Goal: Task Accomplishment & Management: Manage account settings

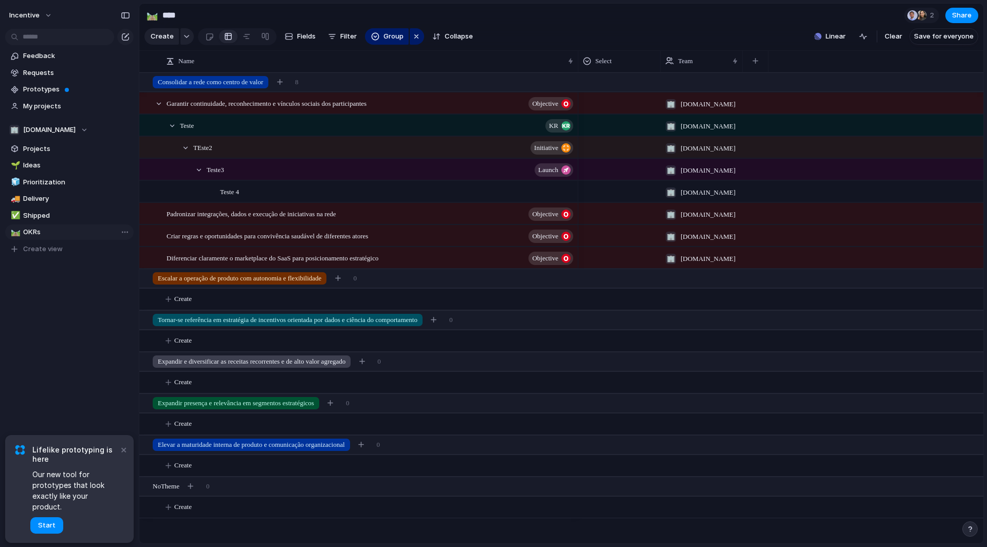
click at [61, 234] on span "OKRs" at bounding box center [76, 232] width 107 height 10
click at [49, 529] on span "Start" at bounding box center [46, 526] width 17 height 10
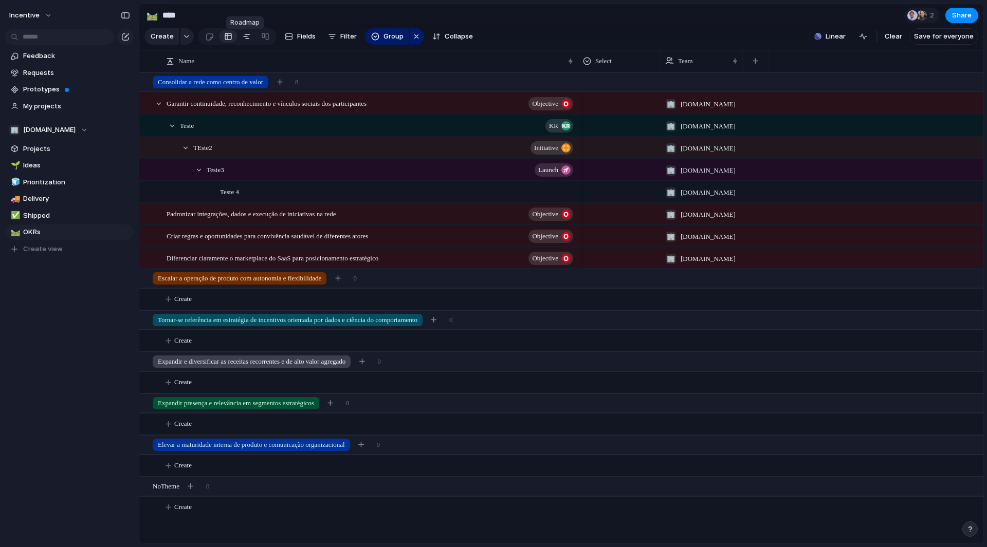
click at [243, 41] on div at bounding box center [247, 36] width 8 height 16
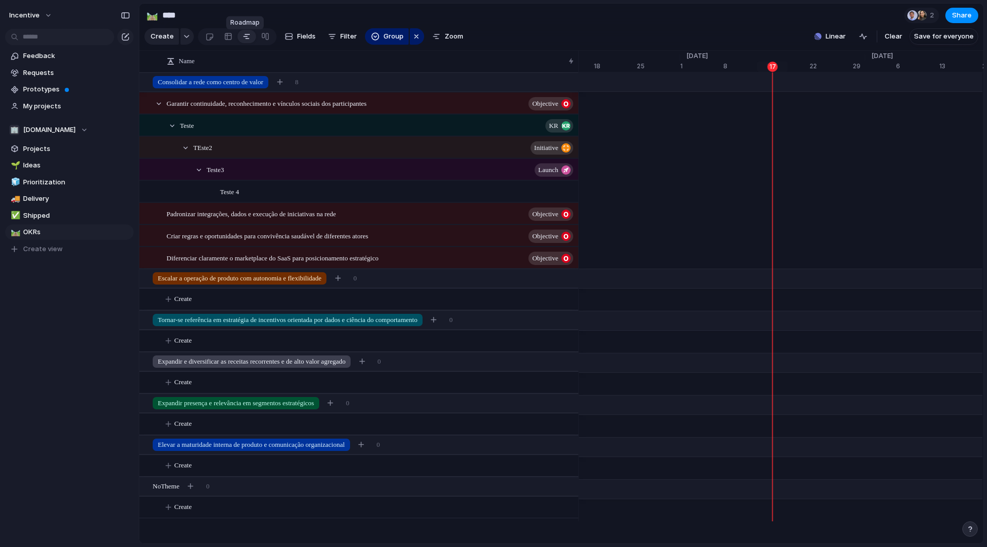
scroll to position [0, 6659]
click at [220, 39] on link at bounding box center [228, 36] width 19 height 16
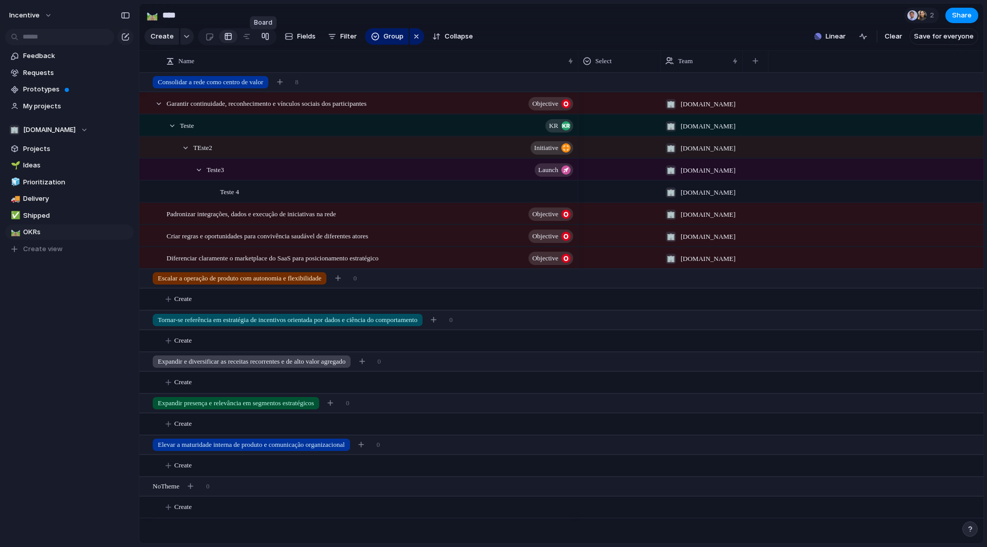
click at [264, 42] on div at bounding box center [265, 36] width 8 height 16
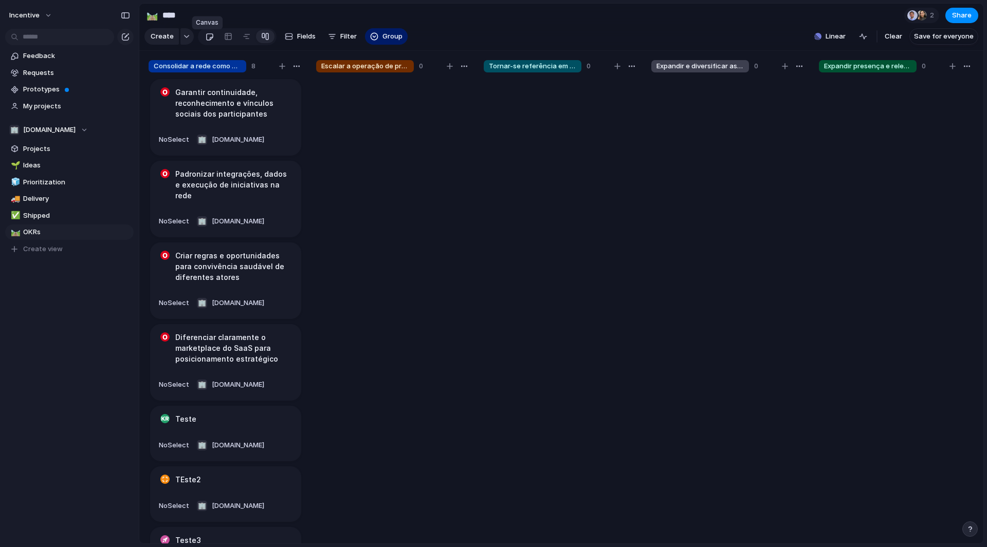
click at [205, 42] on div at bounding box center [209, 36] width 9 height 17
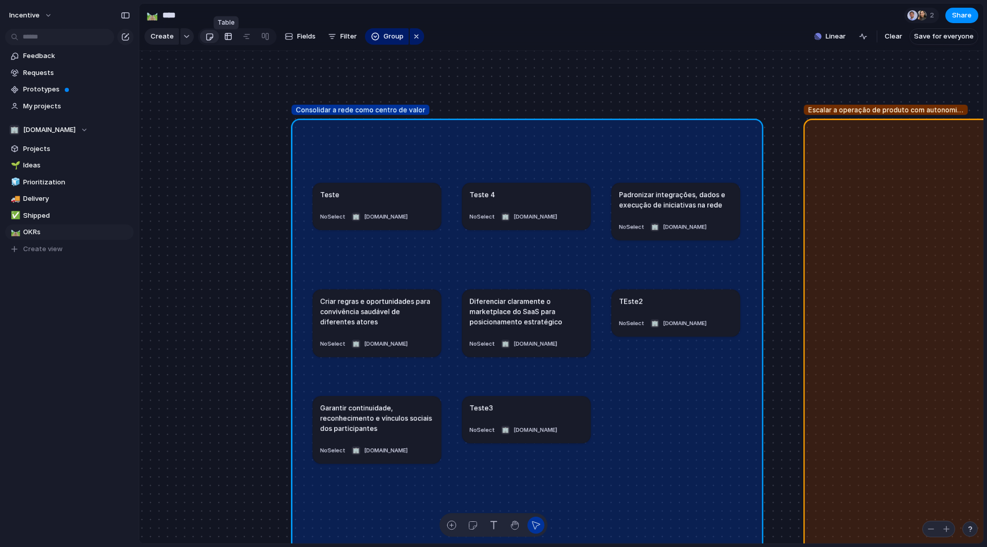
click at [233, 37] on link at bounding box center [228, 36] width 19 height 16
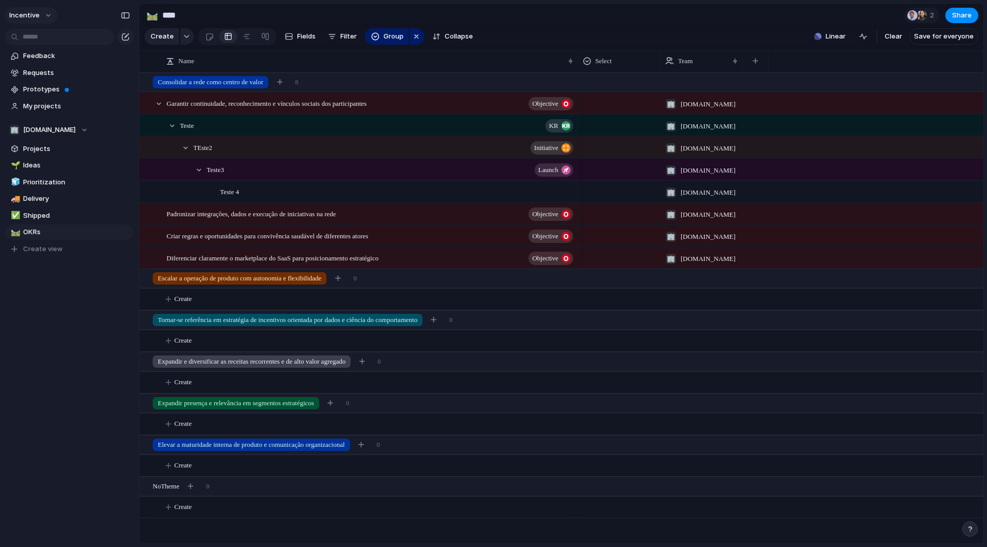
click at [29, 16] on span "Incentive" at bounding box center [24, 15] width 30 height 10
click at [45, 36] on span "Settings" at bounding box center [38, 38] width 28 height 10
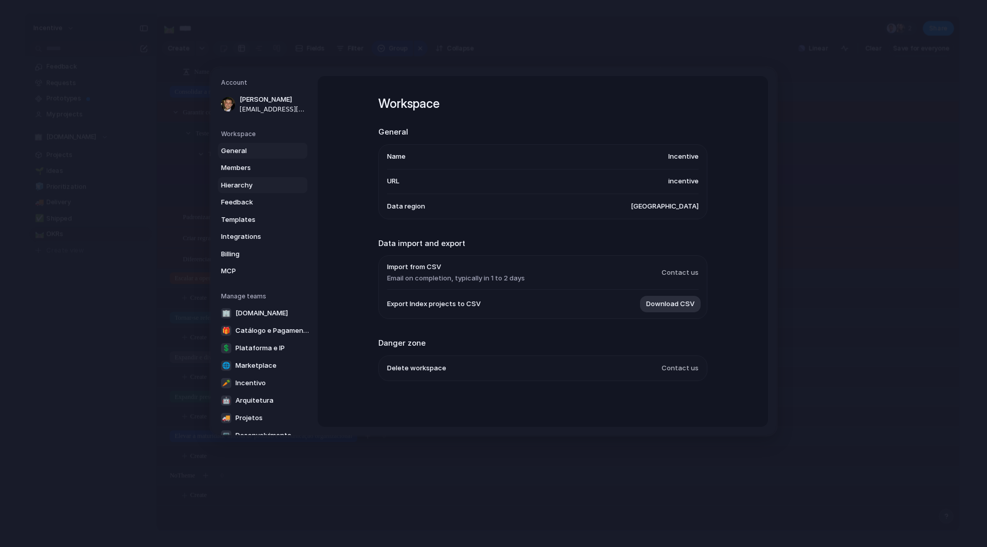
click at [248, 190] on span "Hierarchy" at bounding box center [254, 185] width 66 height 10
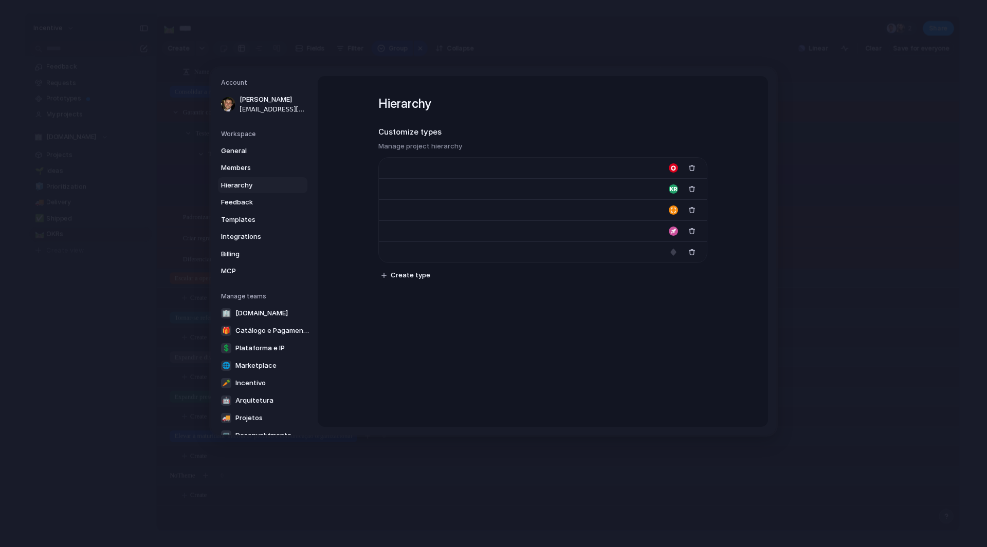
type input "**********"
type input "******"
type input "*******"
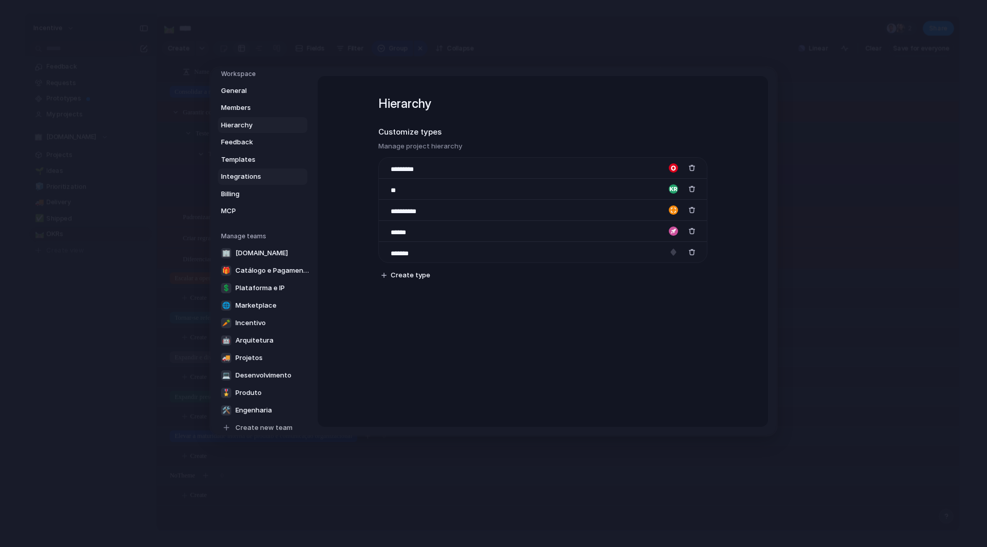
scroll to position [71, 0]
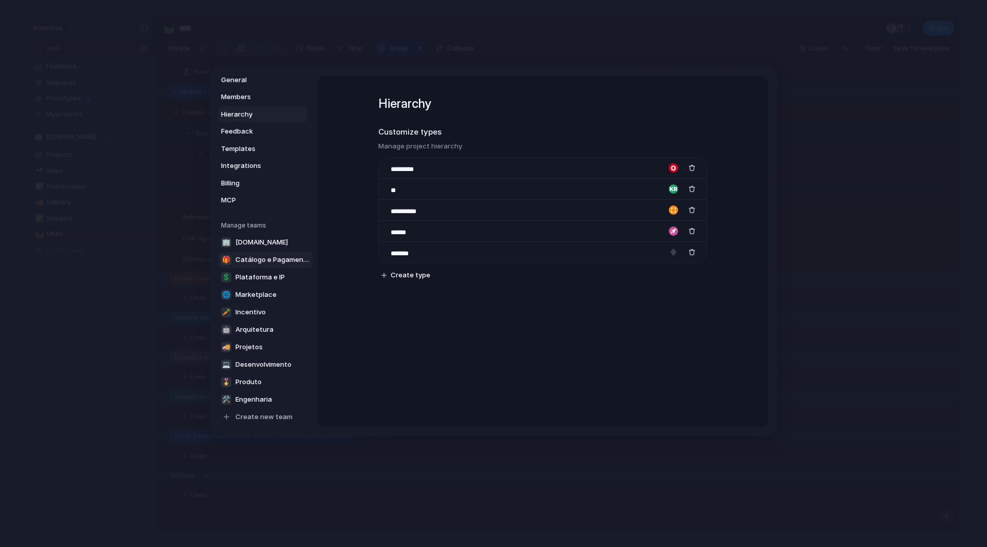
click at [253, 264] on span "Catálogo e Pagamentos" at bounding box center [272, 260] width 74 height 10
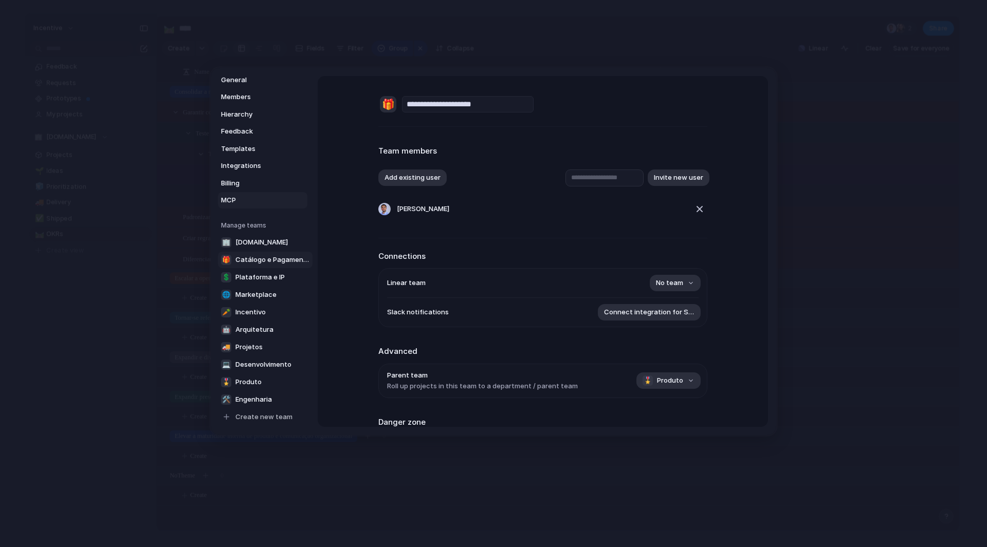
click at [232, 199] on span "MCP" at bounding box center [254, 200] width 66 height 10
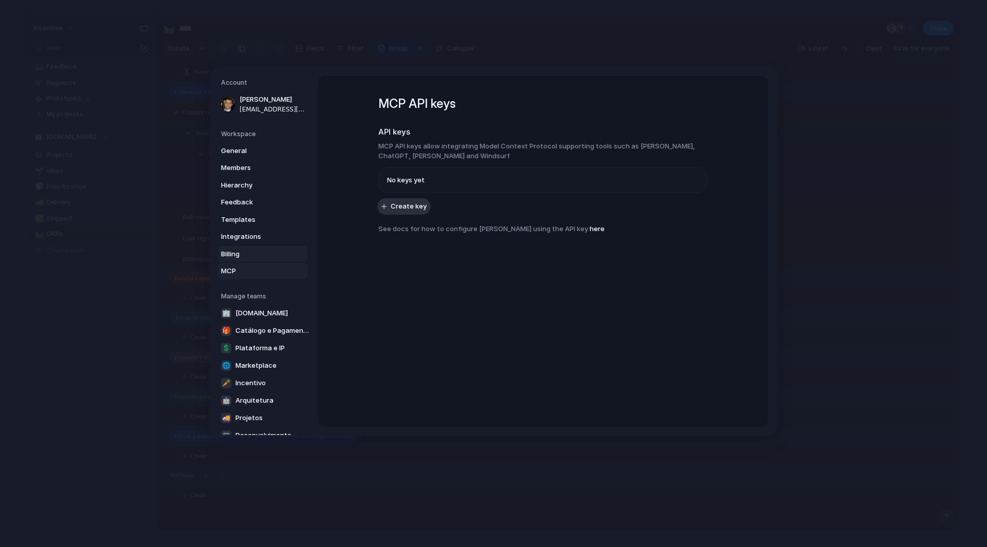
click at [231, 251] on span "Billing" at bounding box center [254, 254] width 66 height 10
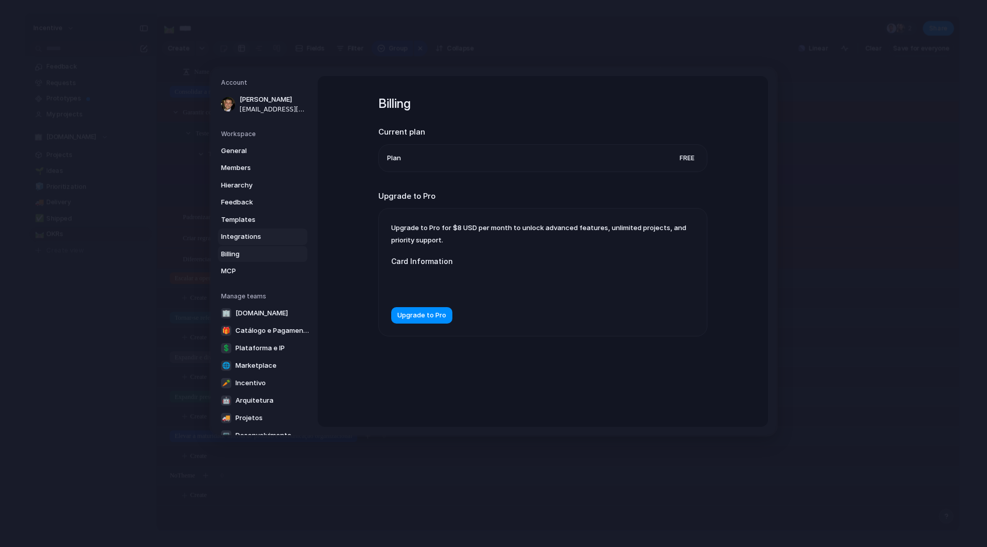
click at [231, 240] on span "Integrations" at bounding box center [254, 237] width 66 height 10
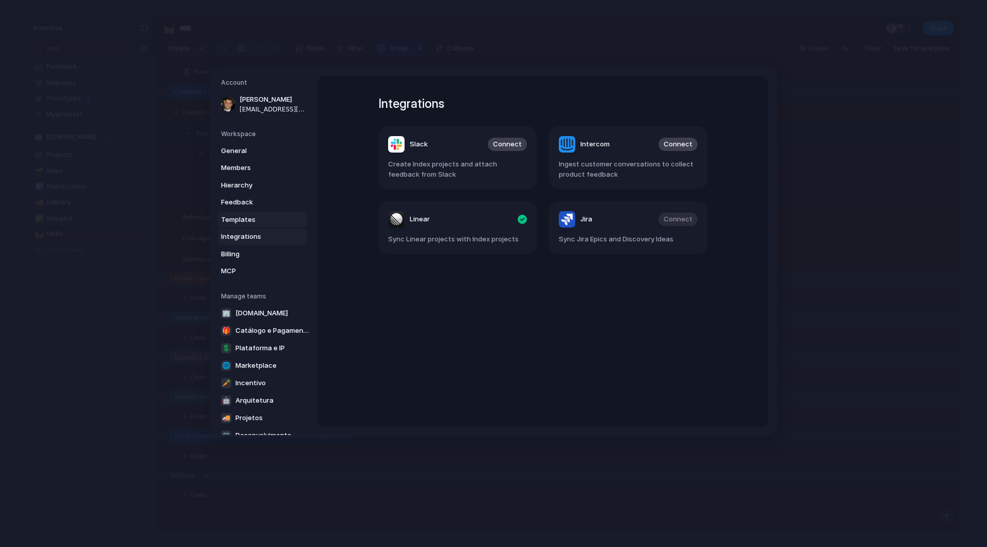
click at [244, 217] on span "Templates" at bounding box center [254, 220] width 66 height 10
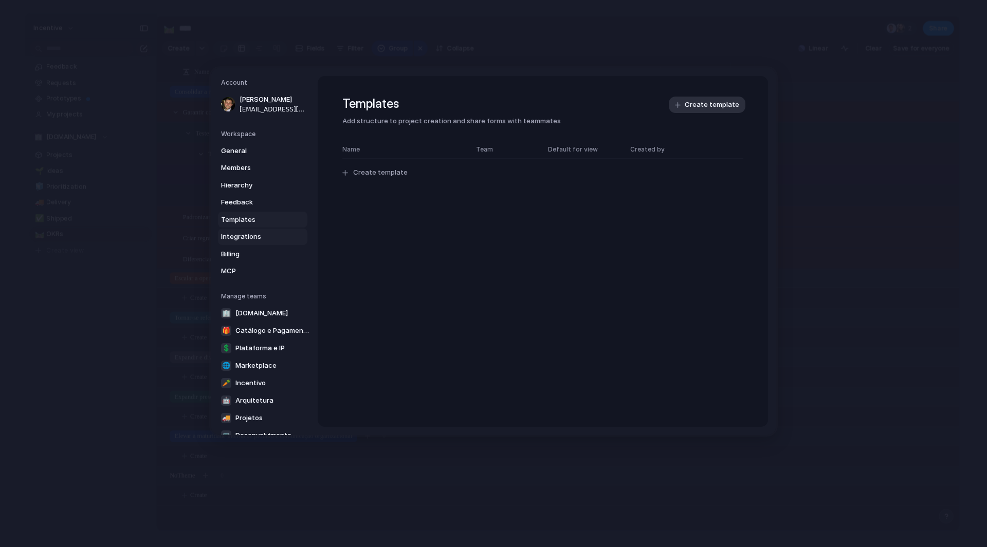
click at [255, 233] on span "Integrations" at bounding box center [254, 237] width 66 height 10
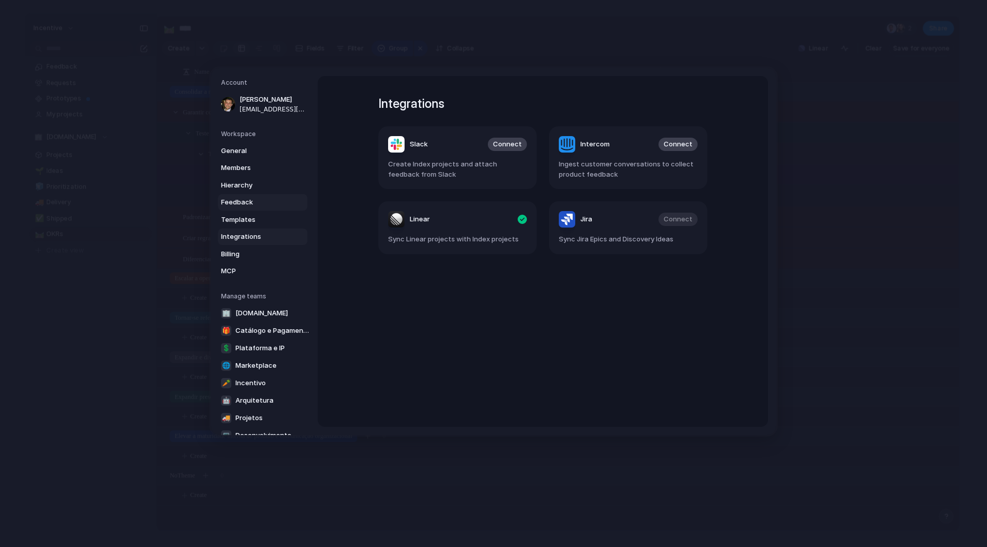
click at [256, 209] on link "Feedback" at bounding box center [262, 202] width 89 height 16
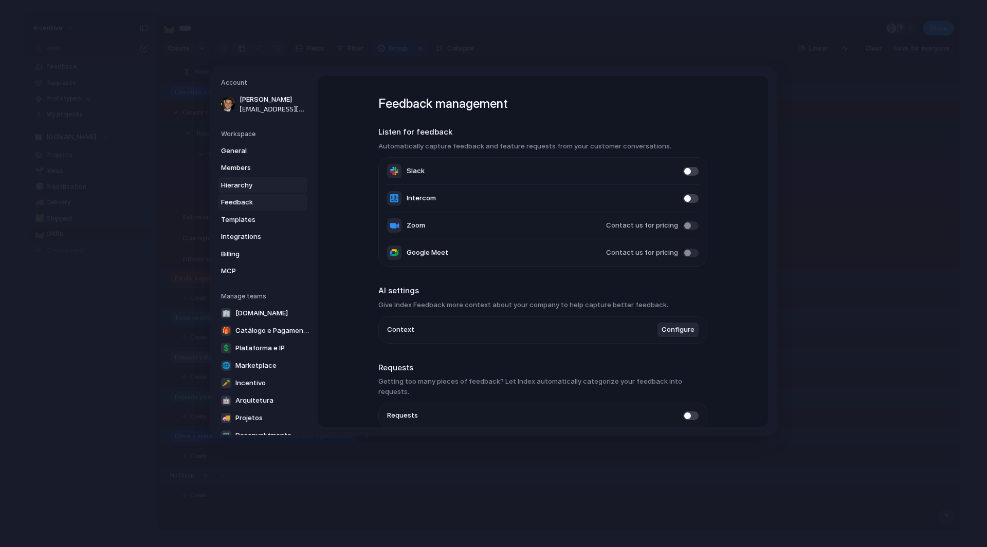
click at [245, 185] on span "Hierarchy" at bounding box center [254, 185] width 66 height 10
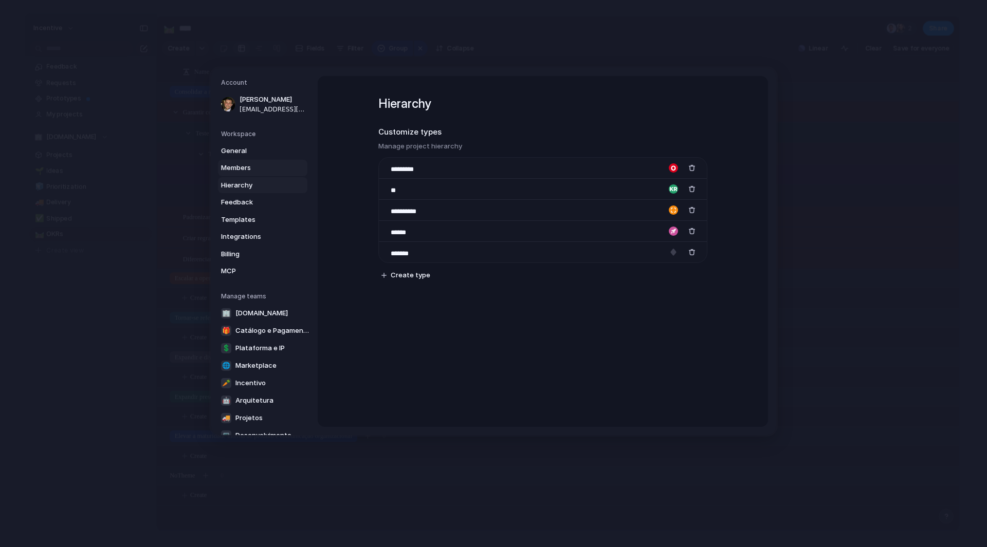
click at [241, 172] on span "Members" at bounding box center [254, 168] width 66 height 10
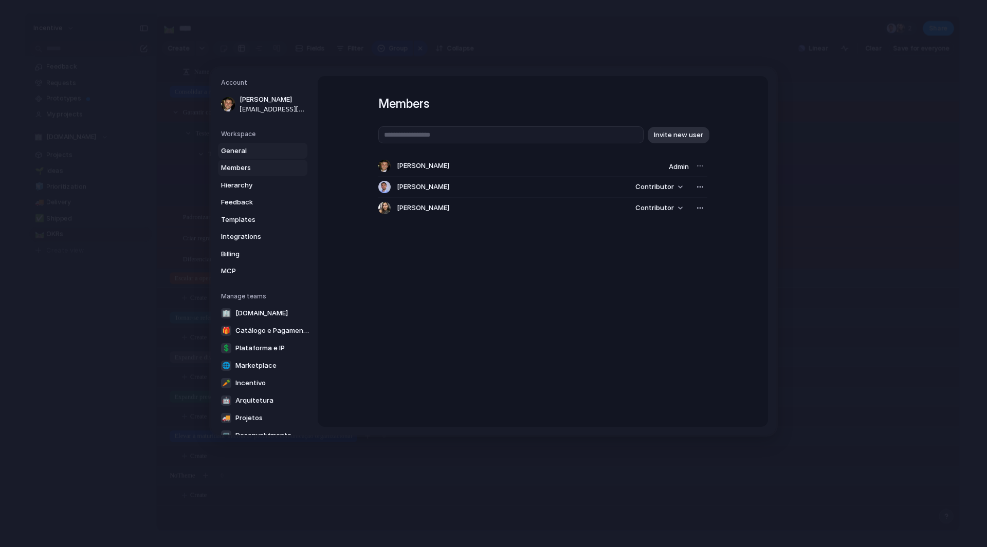
click at [244, 156] on span "General" at bounding box center [254, 151] width 66 height 10
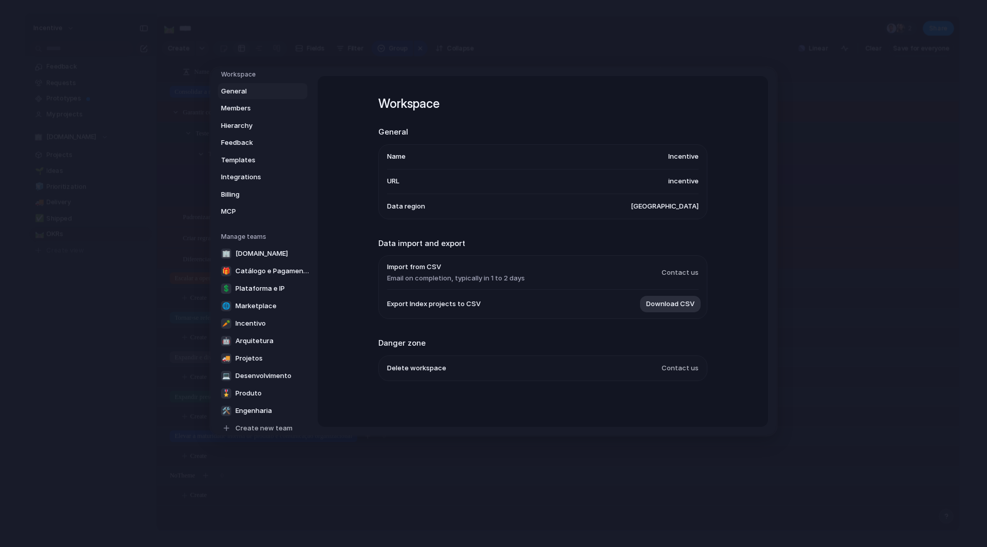
scroll to position [71, 0]
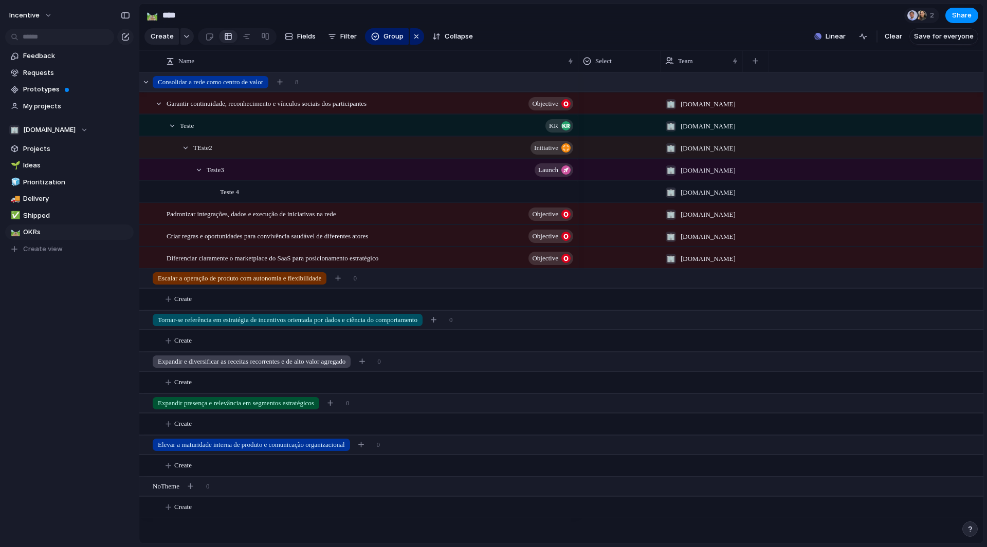
click at [263, 87] on span "Consolidar a rede como centro de valor" at bounding box center [210, 82] width 105 height 10
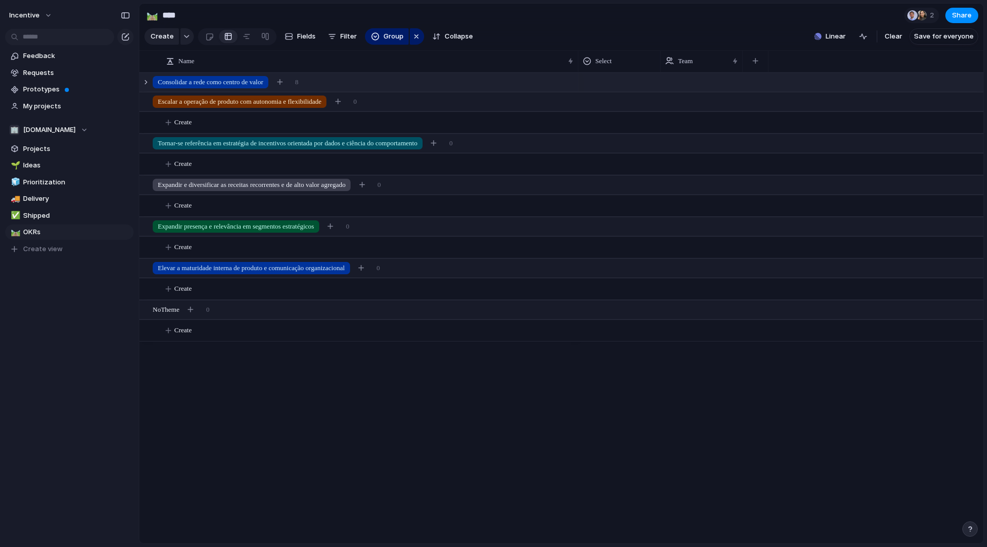
click at [263, 87] on span "Consolidar a rede como centro de valor" at bounding box center [210, 82] width 105 height 10
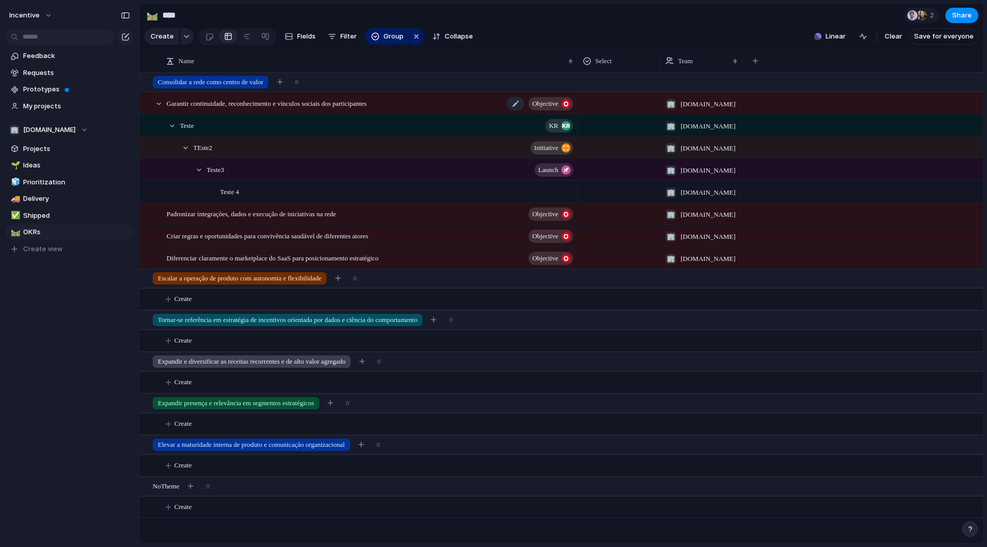
click at [292, 109] on span "Garantir continuidade, reconhecimento e vínculos sociais dos participantes" at bounding box center [267, 103] width 200 height 12
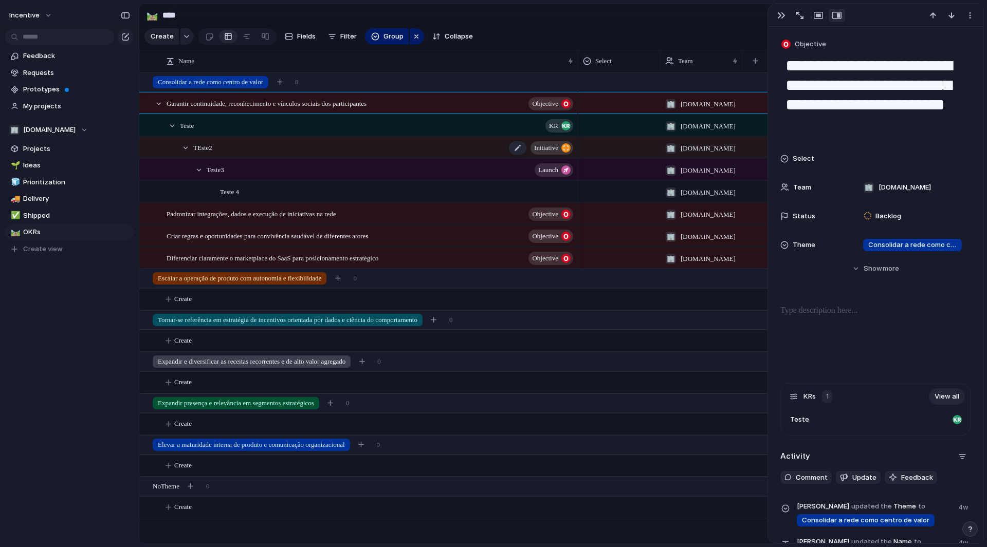
click at [364, 152] on div "TEste2 initiative" at bounding box center [383, 147] width 381 height 21
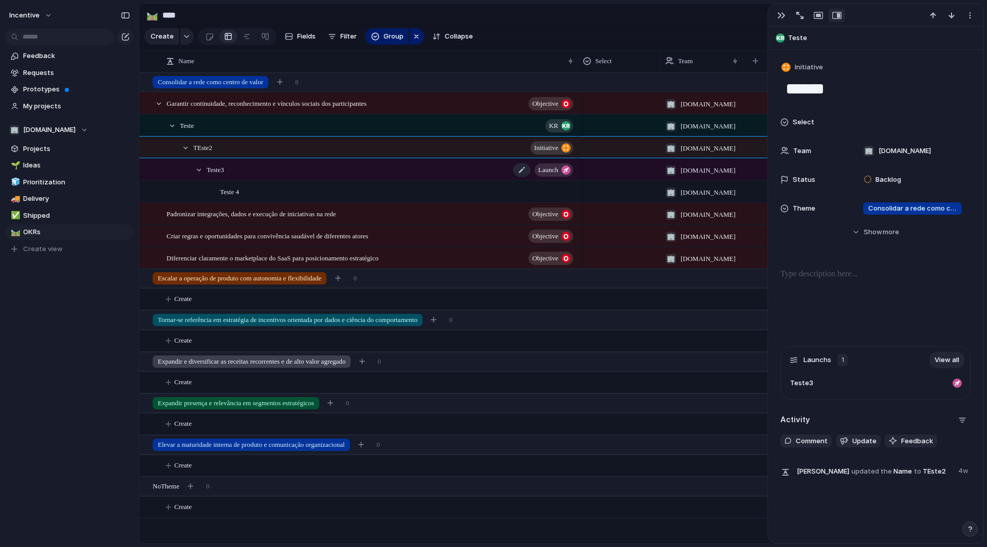
click at [364, 180] on div "Teste3 launch" at bounding box center [391, 169] width 368 height 21
click at [368, 198] on div "Teste 4" at bounding box center [397, 191] width 355 height 21
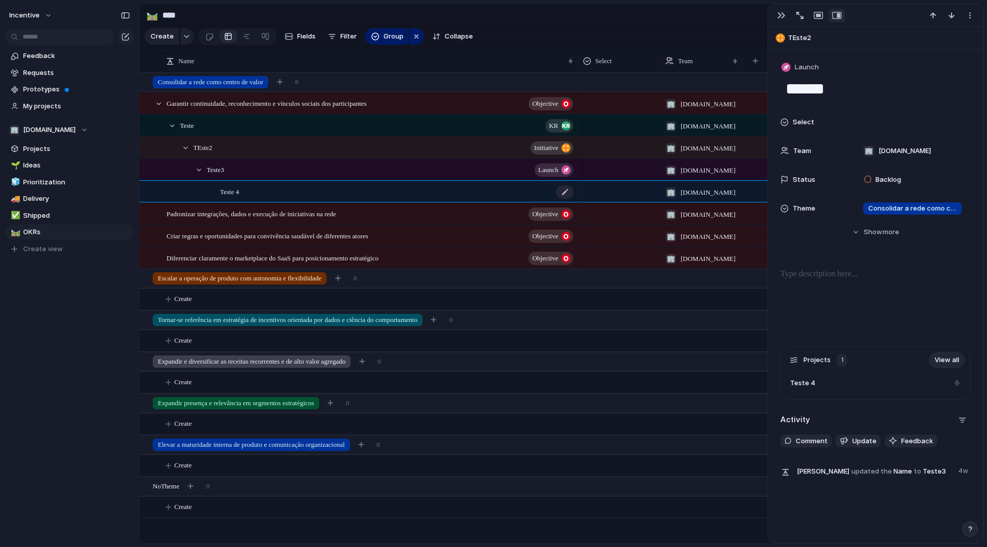
type textarea "*******"
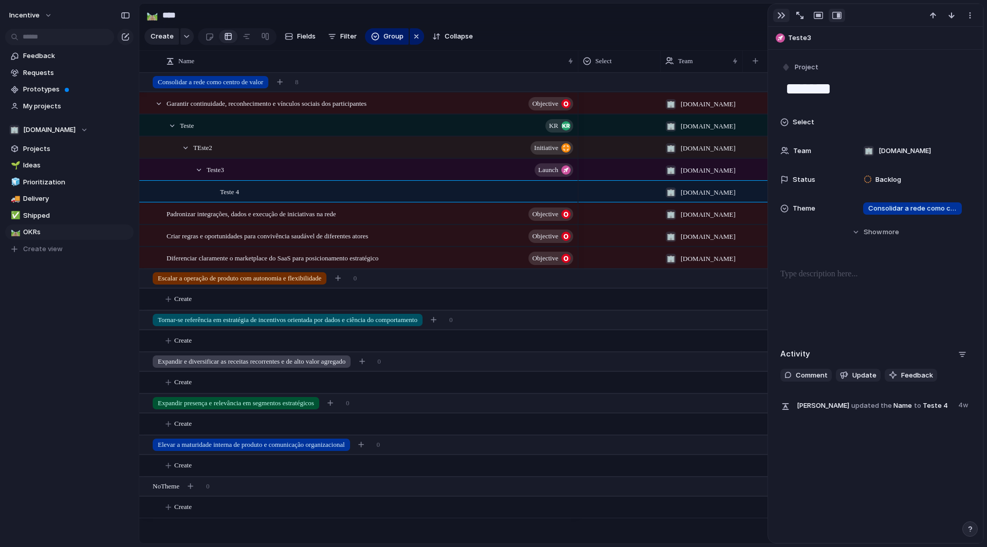
click at [784, 16] on div "button" at bounding box center [781, 15] width 8 height 8
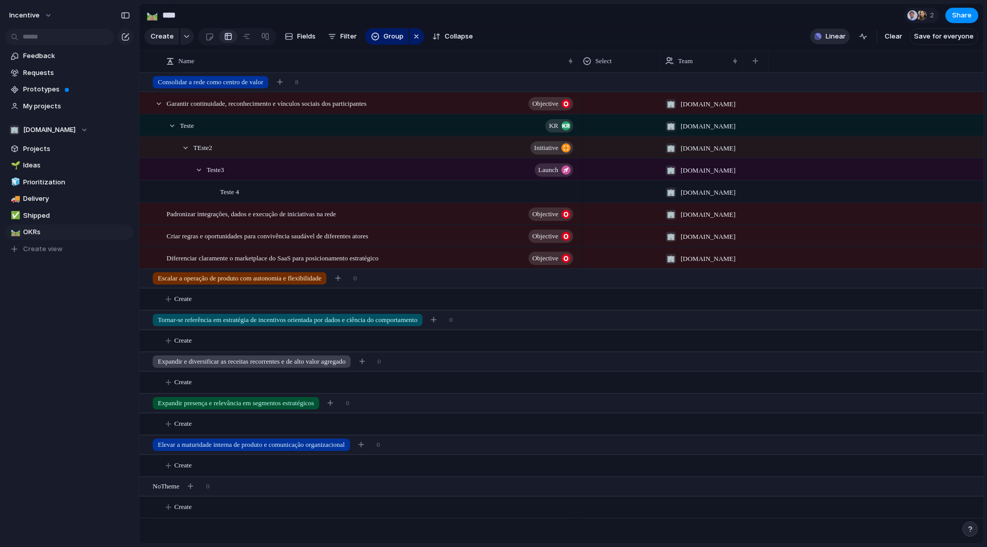
click at [846, 41] on span "Linear" at bounding box center [835, 36] width 20 height 10
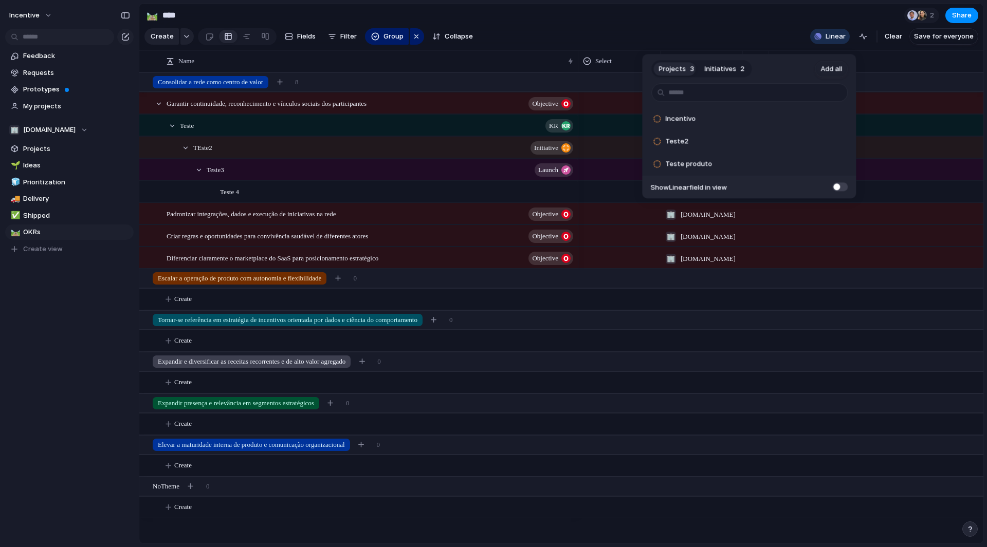
click at [711, 66] on span "Initiatives" at bounding box center [720, 69] width 32 height 10
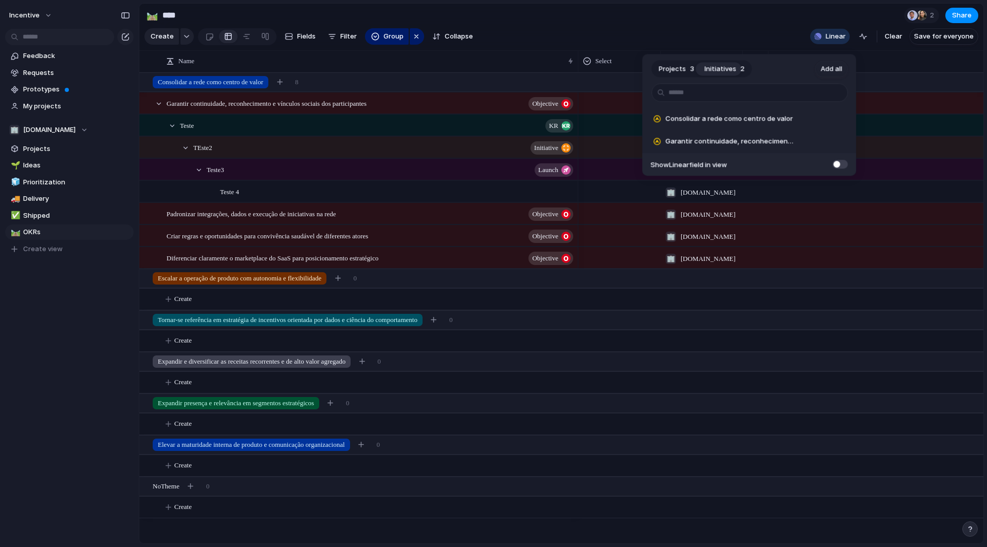
click at [666, 72] on span "Projects" at bounding box center [671, 69] width 27 height 10
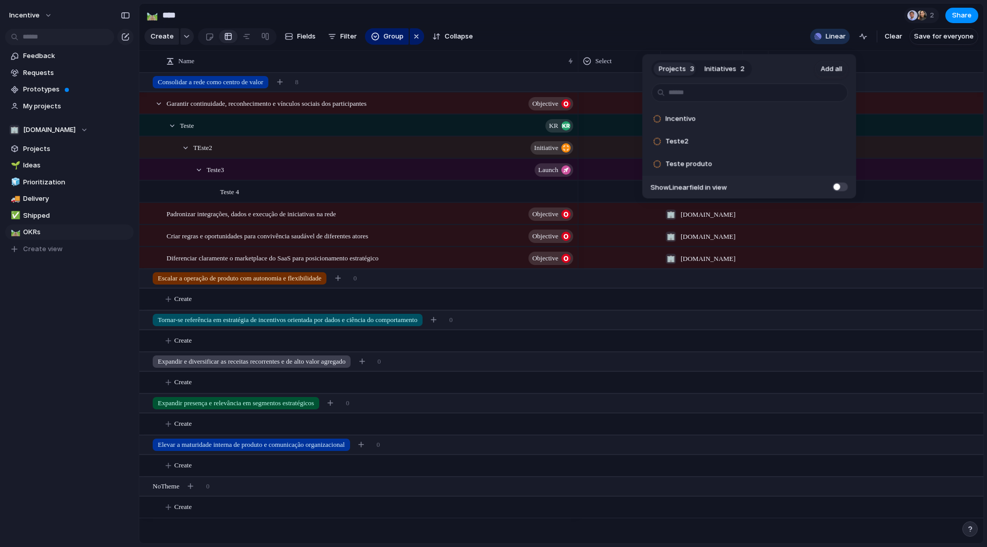
click at [846, 187] on span at bounding box center [839, 186] width 15 height 9
click at [308, 197] on div "Projects 3 Initiatives 2 Add all Incentivo Add Teste2 Add Teste produto Add Sho…" at bounding box center [493, 273] width 987 height 547
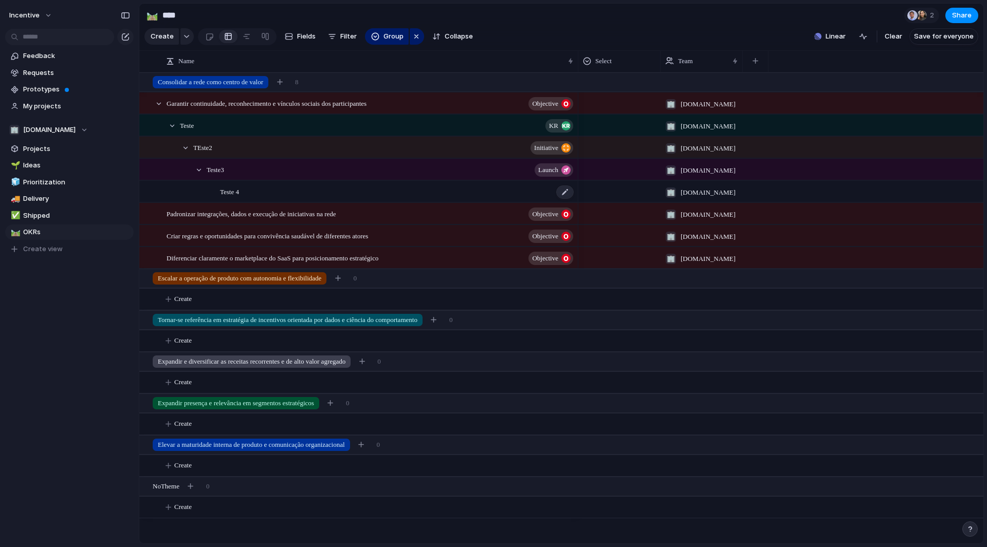
click at [234, 196] on span "Teste 4" at bounding box center [229, 192] width 19 height 12
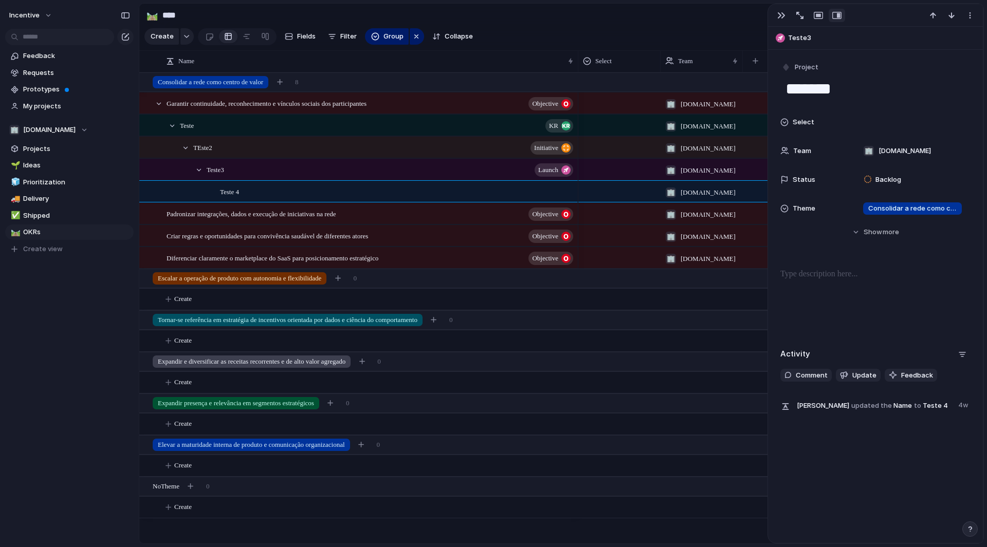
click at [397, 178] on div "Teste3 launch" at bounding box center [391, 169] width 368 height 21
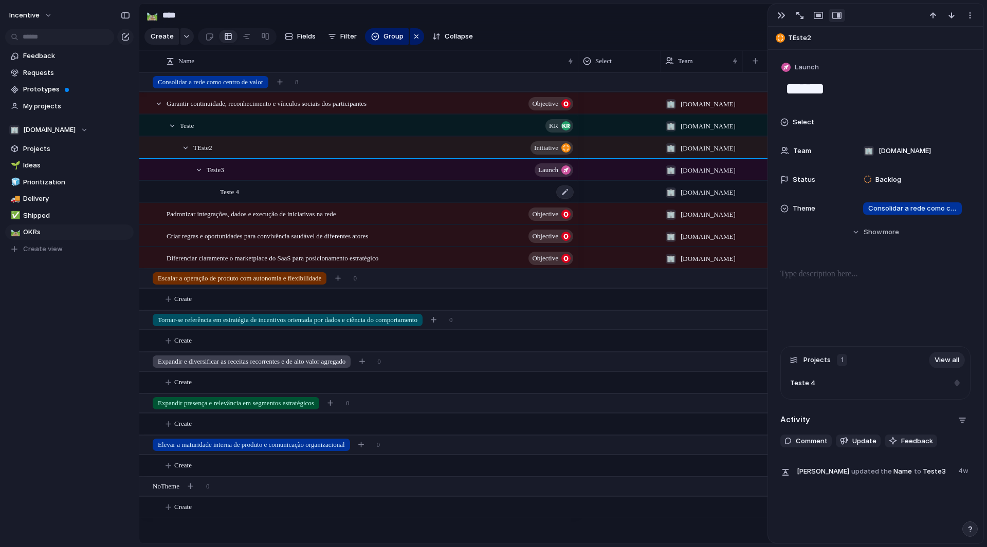
click at [397, 192] on div "Teste 4" at bounding box center [397, 191] width 355 height 21
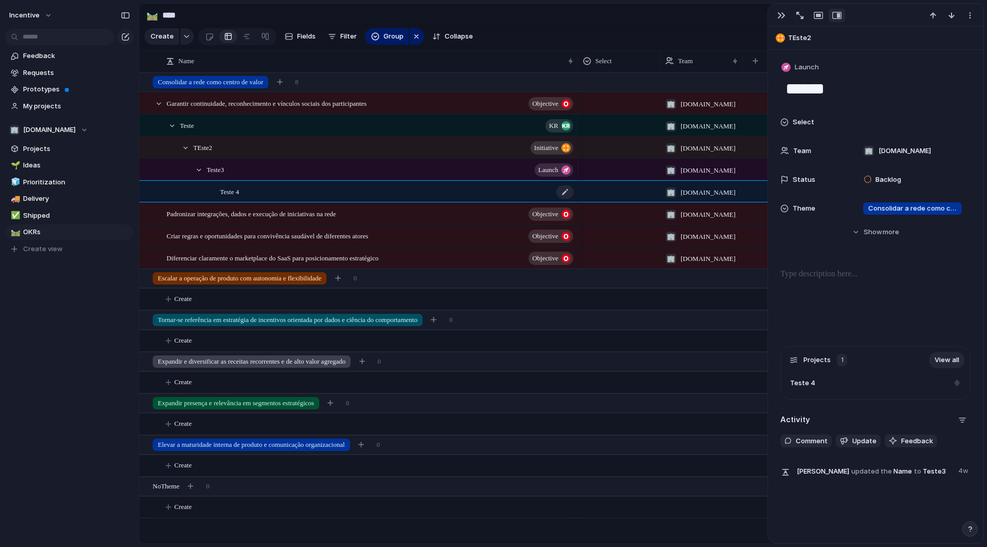
type textarea "*******"
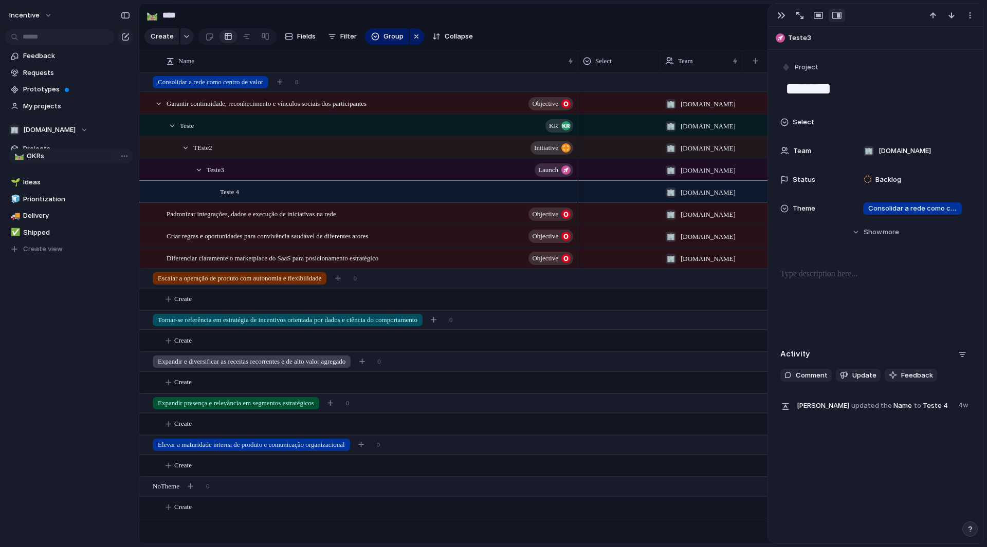
drag, startPoint x: 29, startPoint y: 229, endPoint x: 32, endPoint y: 155, distance: 74.1
click at [32, 158] on div "🌱 Ideas 🧊 Prioritization 🚚 Delivery ✅ Shipped 🛤️ OKRs 🛤️ OKRs To pick up a drag…" at bounding box center [69, 207] width 128 height 99
click at [36, 182] on span "Ideas" at bounding box center [76, 182] width 107 height 10
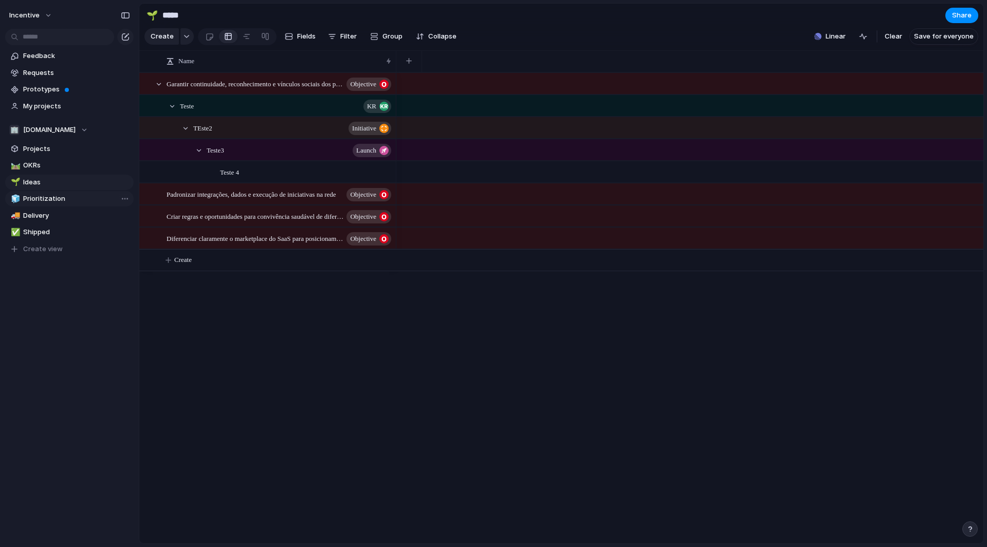
click at [34, 201] on span "Prioritization" at bounding box center [76, 199] width 107 height 10
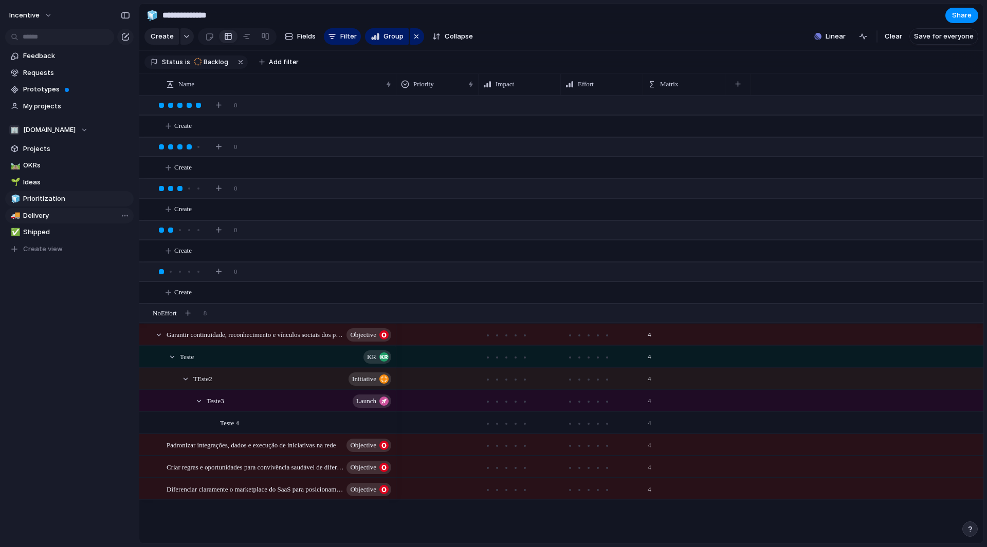
click at [32, 218] on span "Delivery" at bounding box center [76, 216] width 107 height 10
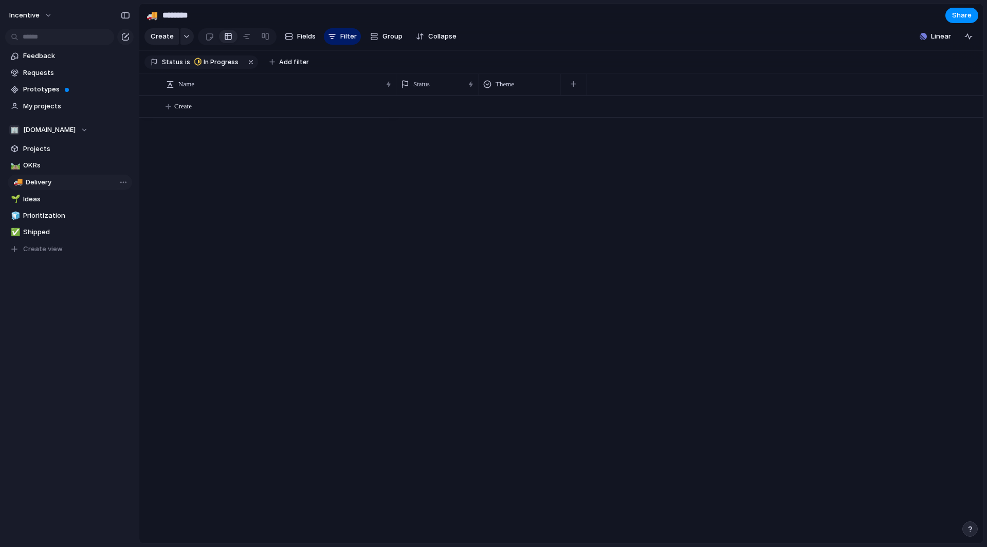
drag, startPoint x: 32, startPoint y: 218, endPoint x: 34, endPoint y: 185, distance: 33.5
click at [34, 185] on div "🛤️ OKRs 🌱 Ideas 🧊 Prioritization 🚚 Delivery ✅ Shipped 🚚 Delivery To pick up a d…" at bounding box center [69, 207] width 128 height 99
click at [35, 233] on span "Shipped" at bounding box center [76, 232] width 107 height 10
drag, startPoint x: 35, startPoint y: 231, endPoint x: 36, endPoint y: 198, distance: 32.9
click at [36, 198] on div "🛤️ OKRs 🚚 Delivery 🌱 Ideas 🧊 Prioritization ✅ Shipped ✅ Shipped To pick up a dr…" at bounding box center [69, 207] width 128 height 99
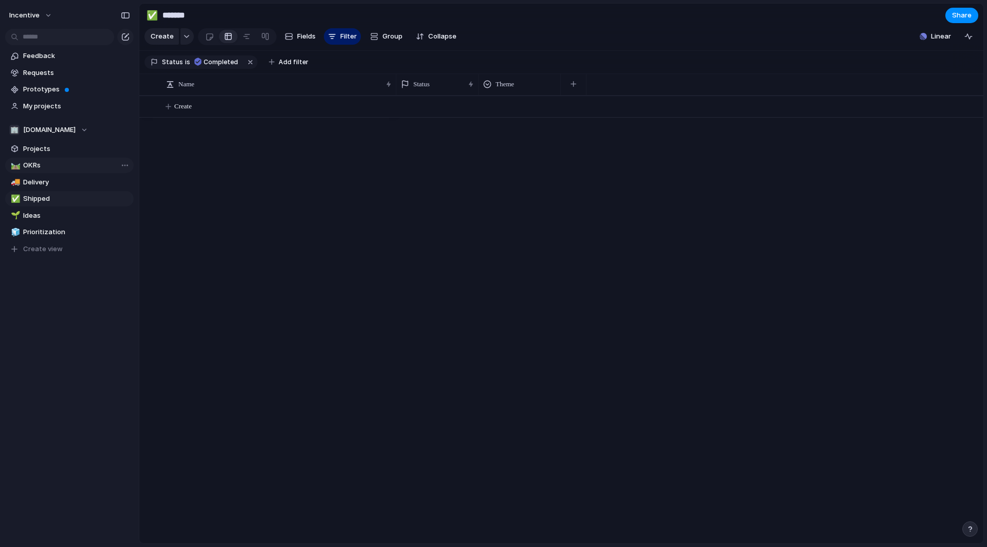
click at [38, 163] on span "OKRs" at bounding box center [76, 165] width 107 height 10
type input "****"
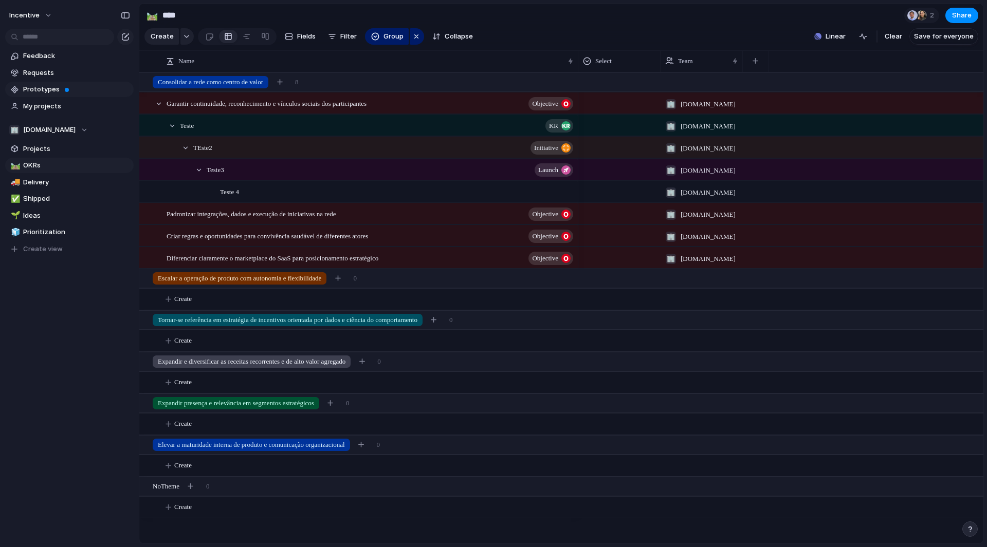
click at [39, 91] on span "Prototypes" at bounding box center [76, 89] width 107 height 10
click at [41, 75] on span "Requests" at bounding box center [76, 73] width 107 height 10
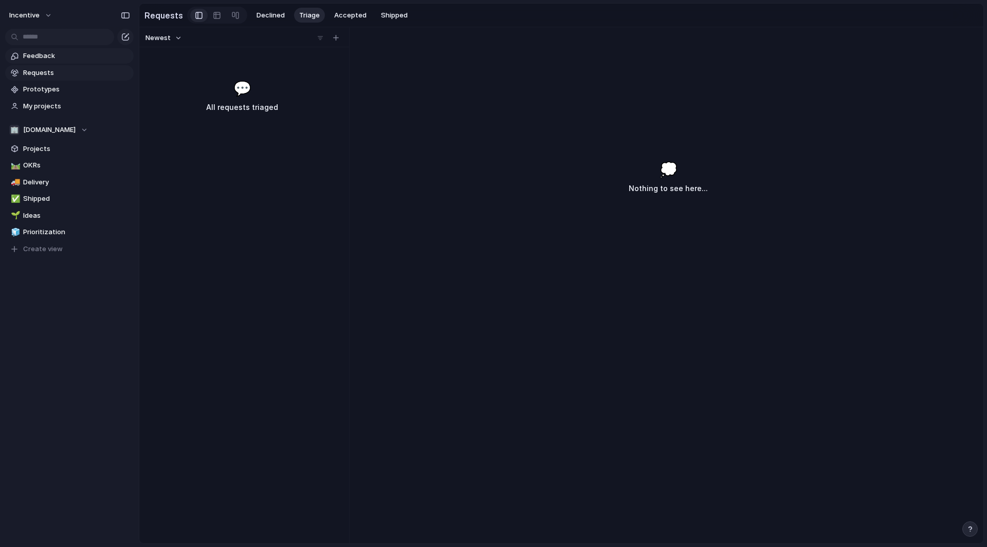
click at [52, 54] on span "Feedback" at bounding box center [76, 56] width 107 height 10
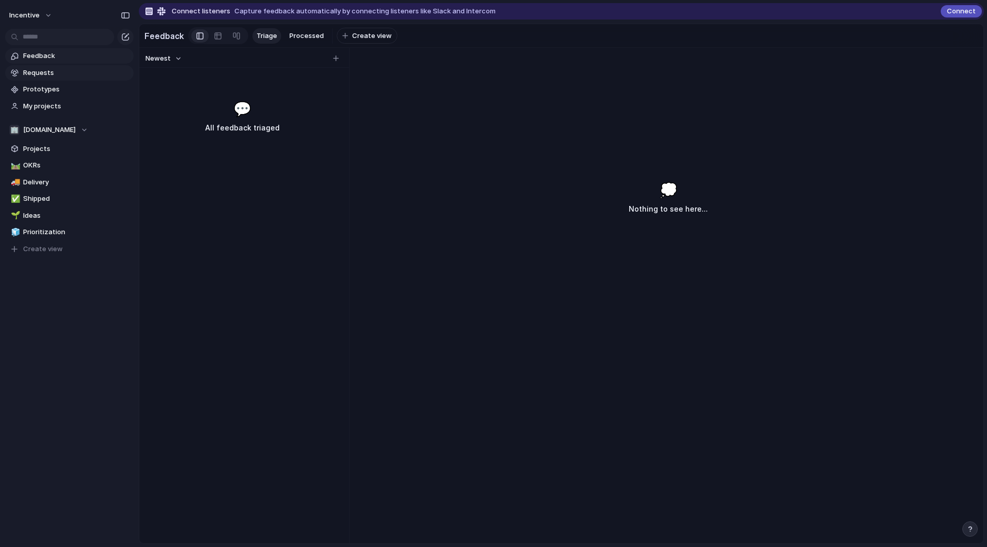
click at [54, 74] on span "Requests" at bounding box center [76, 73] width 107 height 10
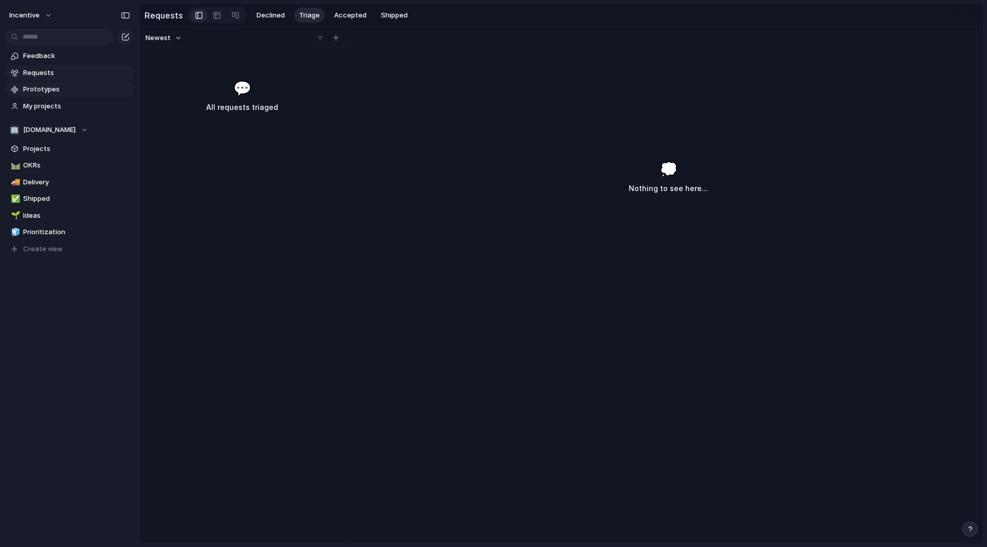
click at [56, 96] on link "Prototypes" at bounding box center [69, 89] width 128 height 15
click at [60, 112] on link "My projects" at bounding box center [69, 106] width 128 height 15
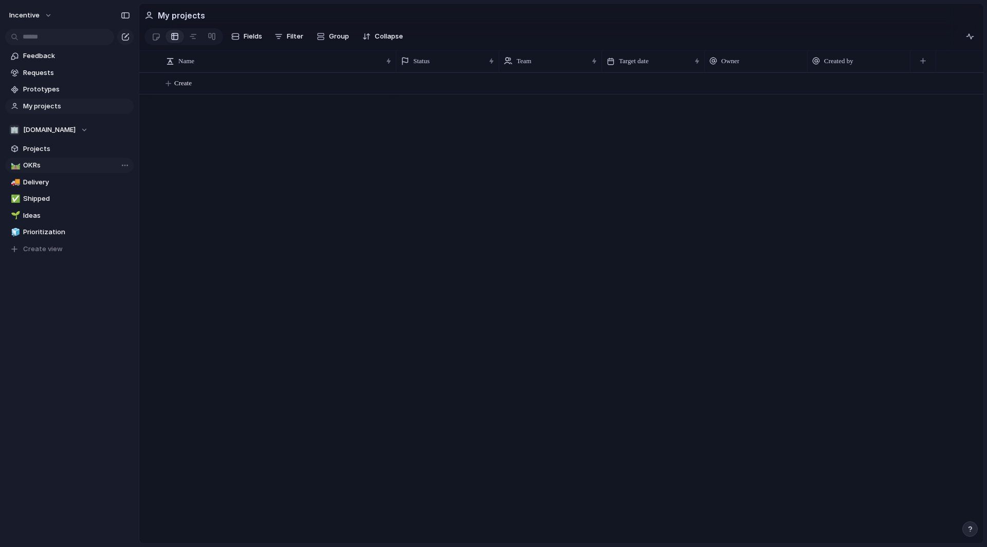
click at [40, 171] on link "🛤️ OKRs" at bounding box center [69, 165] width 128 height 15
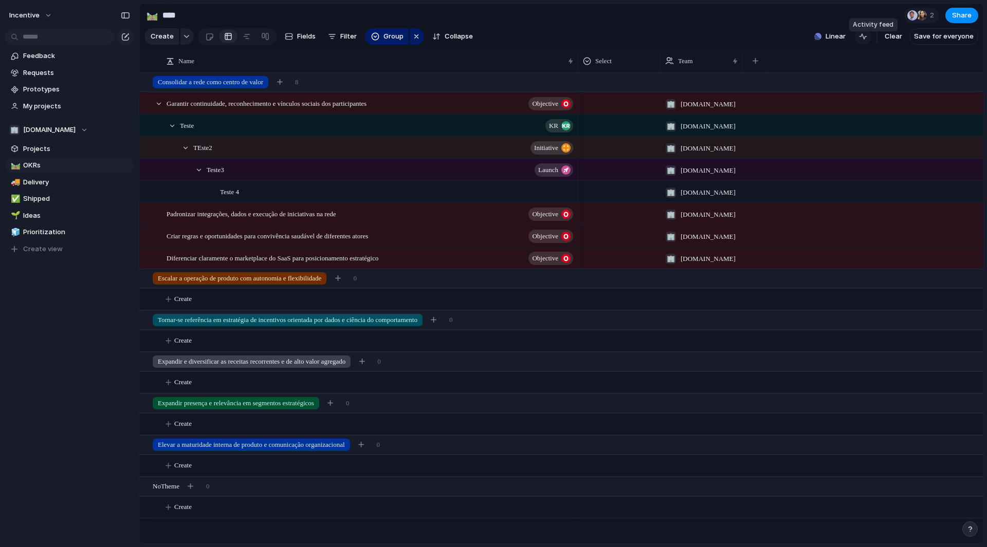
click at [867, 41] on div "button" at bounding box center [863, 36] width 8 height 8
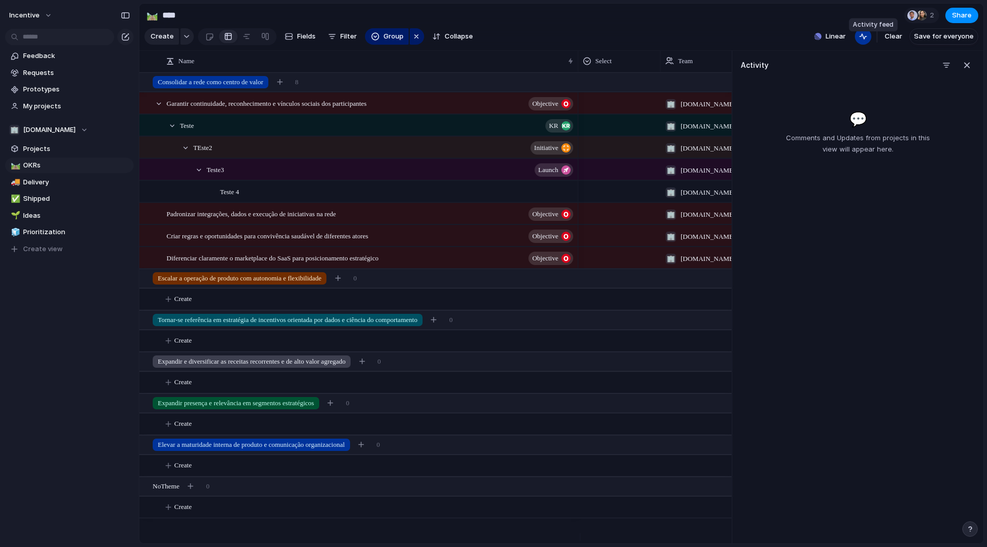
click at [867, 41] on div "button" at bounding box center [863, 36] width 8 height 8
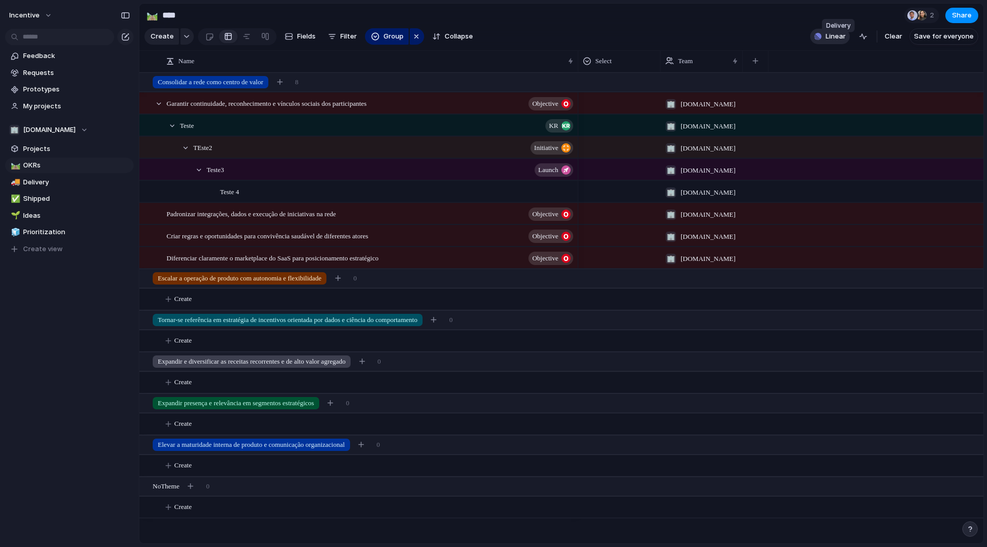
click at [846, 40] on span "Linear" at bounding box center [835, 36] width 20 height 10
click at [265, 107] on div "Projects 3 Initiatives 2 Add all Incentivo Add Teste2 Add Teste produto Add Sho…" at bounding box center [493, 273] width 987 height 547
click at [255, 109] on span "Garantir continuidade, reconhecimento e vínculos sociais dos participantes" at bounding box center [267, 103] width 200 height 12
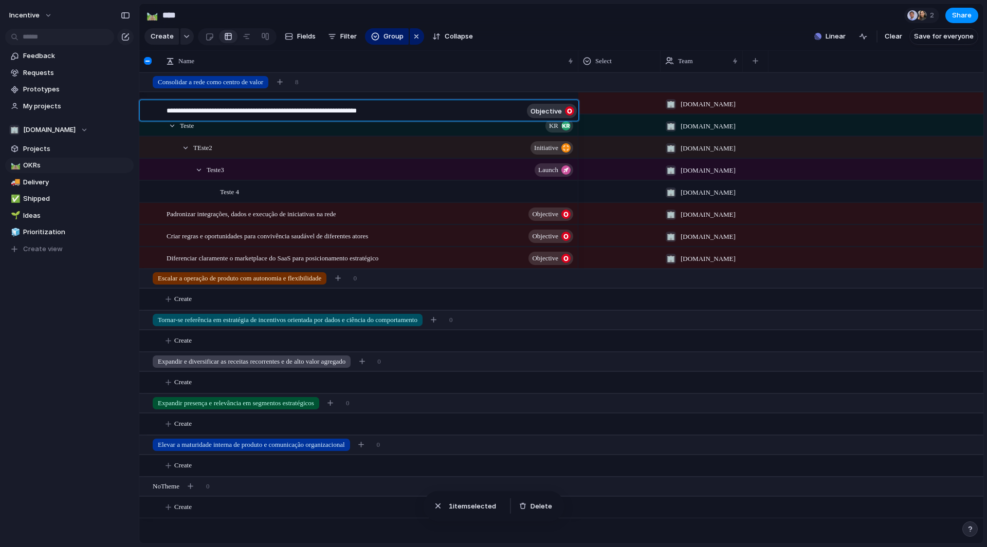
click at [255, 115] on textarea "**********" at bounding box center [345, 112] width 356 height 12
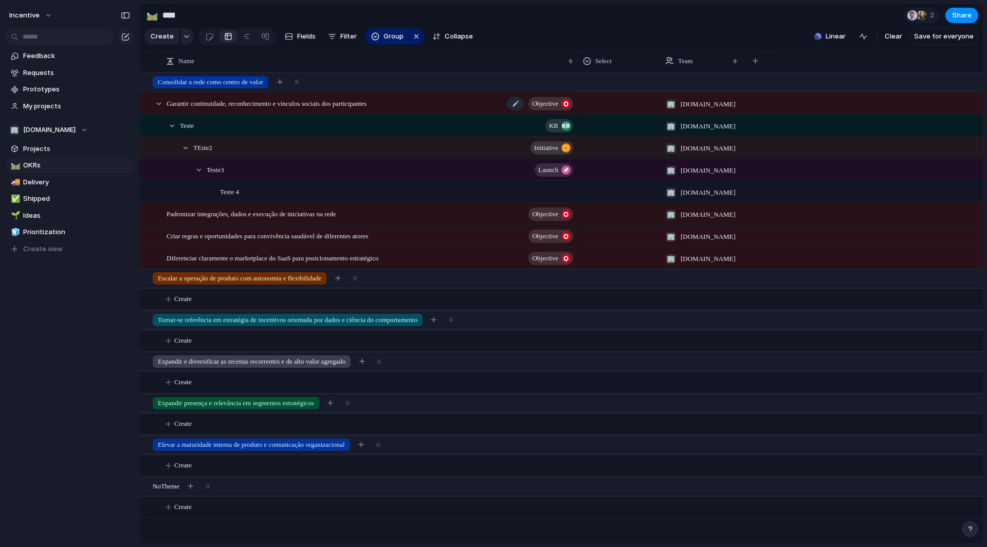
click at [263, 109] on span "Garantir continuidade, reconhecimento e vínculos sociais dos participantes" at bounding box center [267, 103] width 200 height 12
click at [508, 109] on div at bounding box center [515, 103] width 17 height 13
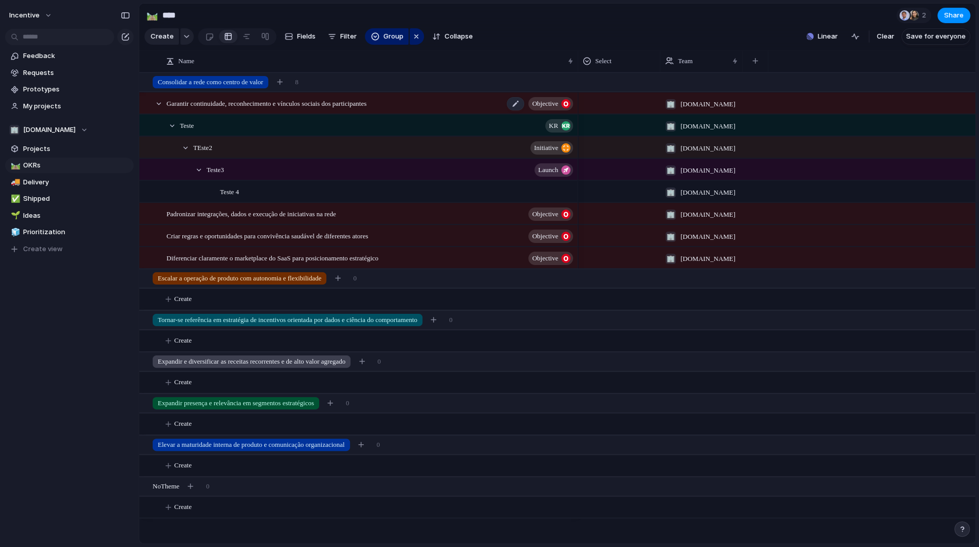
click at [188, 108] on span "Garantir continuidade, reconhecimento e vínculos sociais dos participantes" at bounding box center [267, 103] width 200 height 12
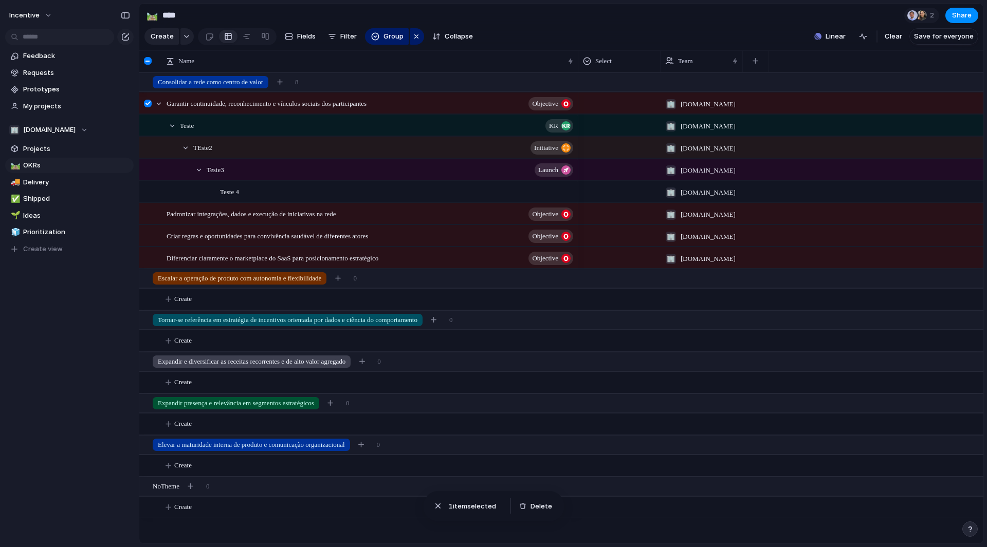
click at [217, 144] on div "TEste2 initiative" at bounding box center [383, 147] width 381 height 21
click at [263, 203] on div "Teste 4" at bounding box center [397, 191] width 355 height 21
click at [500, 197] on div "Teste 4" at bounding box center [397, 191] width 355 height 21
click at [234, 197] on span "Teste 4" at bounding box center [229, 192] width 19 height 12
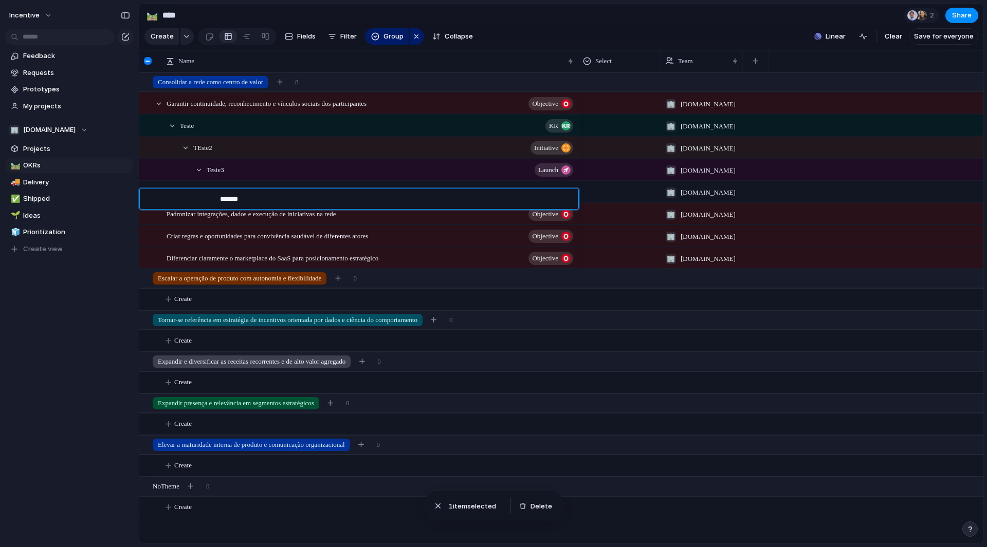
click at [234, 199] on textarea "*******" at bounding box center [395, 200] width 351 height 12
click at [196, 205] on div at bounding box center [173, 199] width 67 height 21
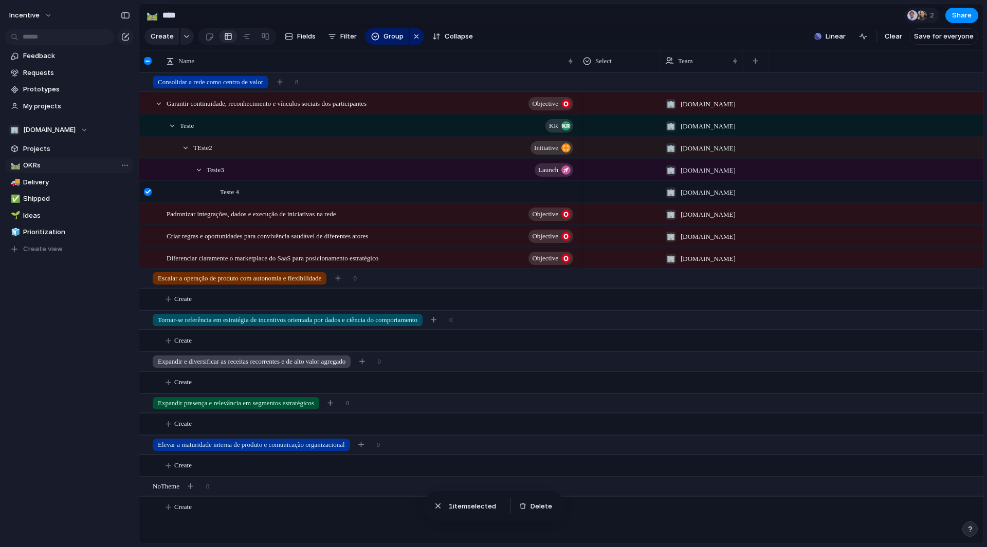
click at [18, 171] on div "🛤️" at bounding box center [14, 166] width 7 height 12
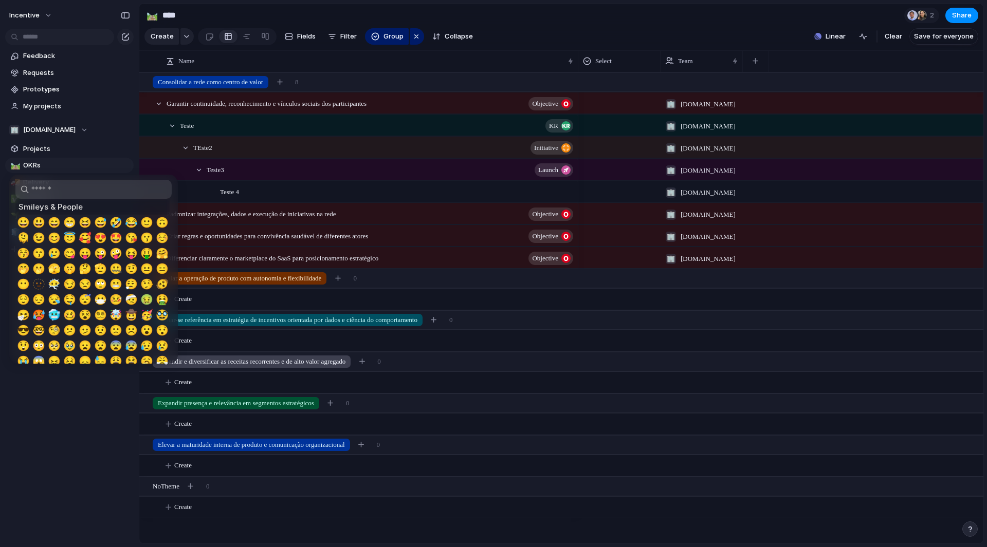
click at [38, 185] on input "search" at bounding box center [93, 189] width 156 height 19
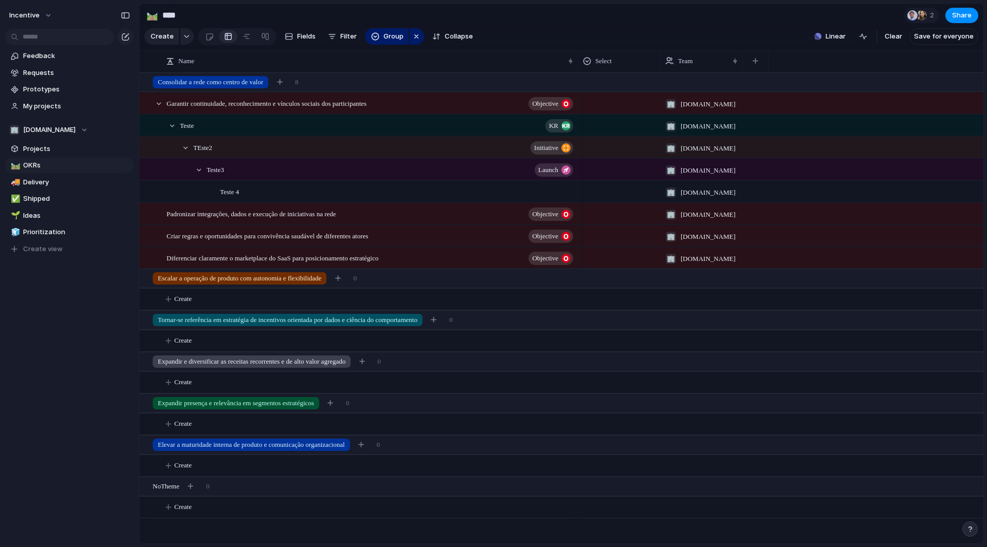
click at [58, 401] on div at bounding box center [493, 273] width 987 height 547
click at [34, 189] on link "🚚 Delivery" at bounding box center [69, 182] width 128 height 15
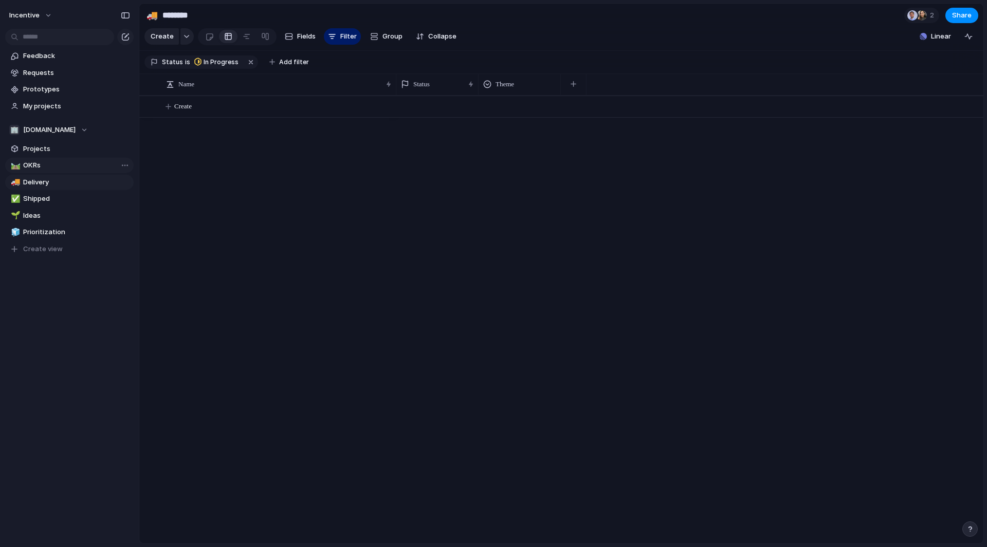
click at [38, 162] on span "OKRs" at bounding box center [76, 165] width 107 height 10
type input "****"
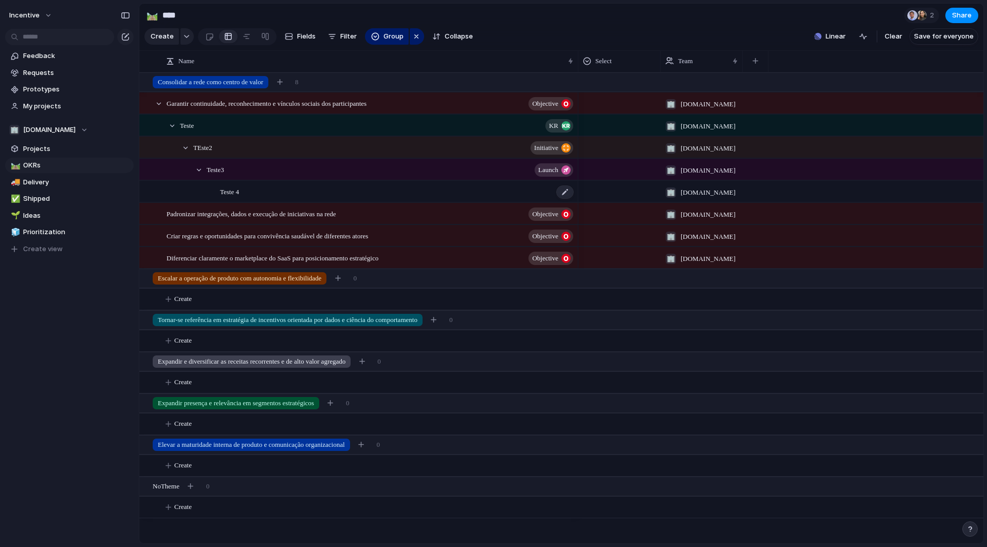
click at [276, 196] on div "Teste 4" at bounding box center [397, 191] width 355 height 21
click at [278, 196] on div "Teste 4" at bounding box center [397, 191] width 355 height 21
click at [253, 200] on div "Teste 4" at bounding box center [397, 191] width 355 height 21
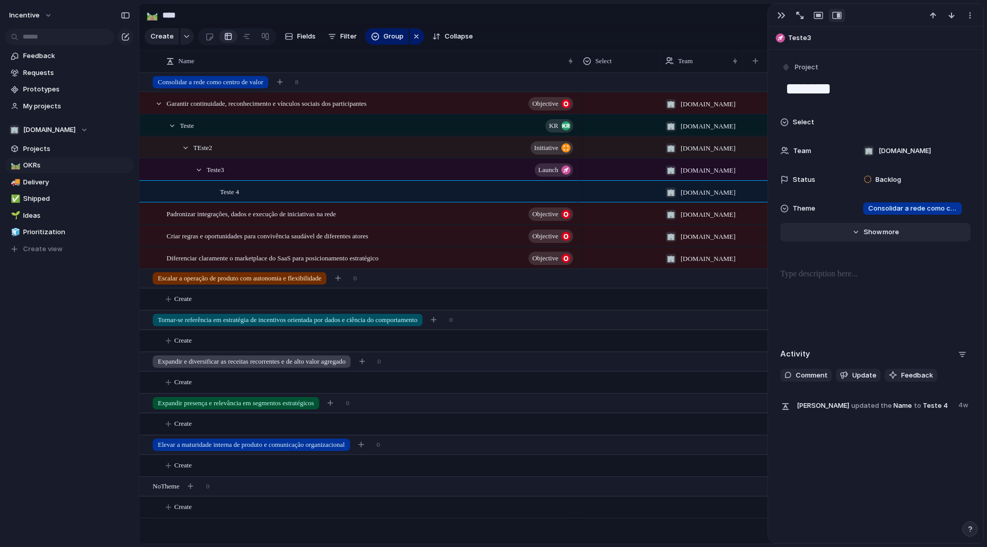
click at [865, 236] on span "Show" at bounding box center [873, 232] width 19 height 10
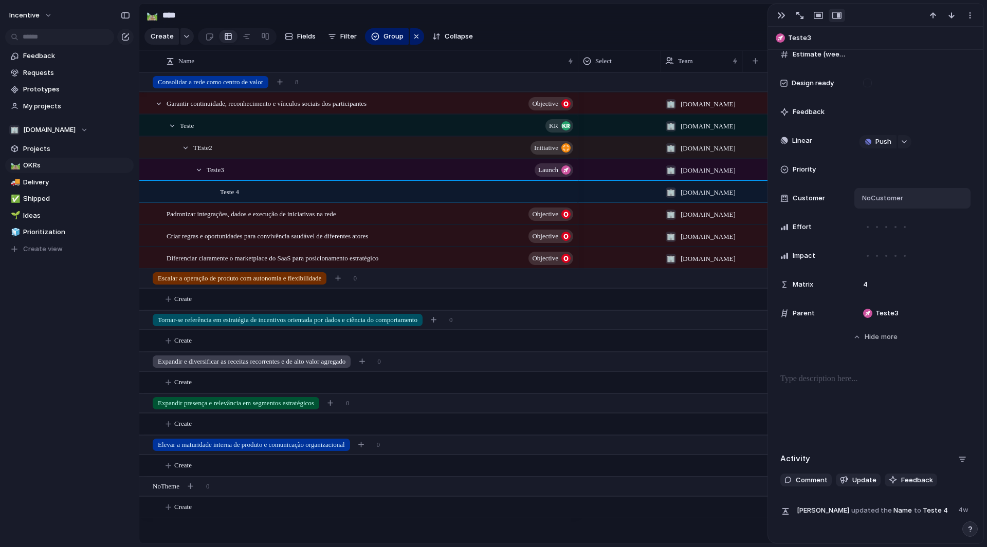
scroll to position [373, 0]
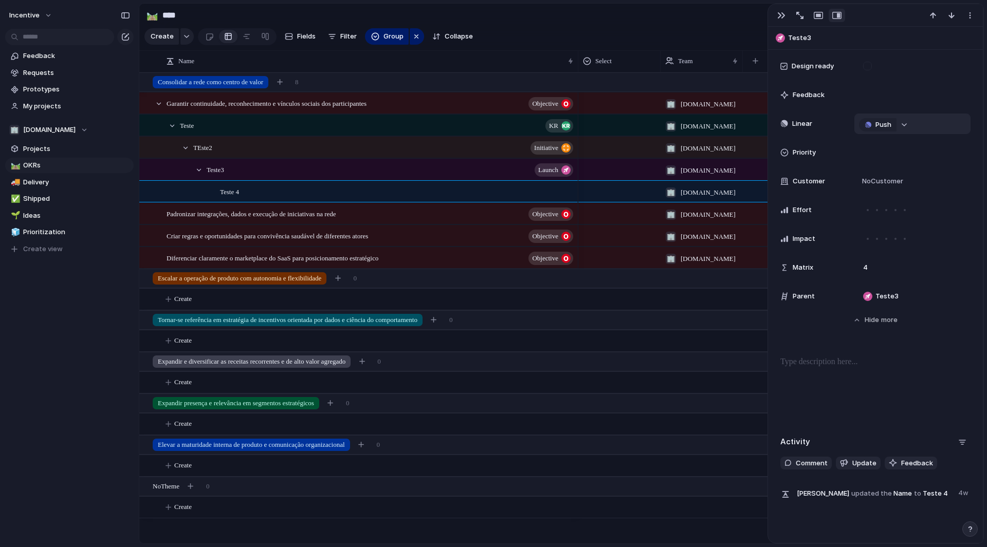
click at [898, 123] on button "button" at bounding box center [904, 124] width 13 height 13
click at [901, 123] on div "Projects Issues Incentivo Teste2 Teste produto" at bounding box center [493, 273] width 987 height 547
click at [872, 121] on button "Push" at bounding box center [878, 124] width 38 height 13
click at [582, 27] on div "Project Issue" at bounding box center [493, 273] width 987 height 547
click at [773, 19] on button "button" at bounding box center [781, 15] width 16 height 13
